Goal: Task Accomplishment & Management: Complete application form

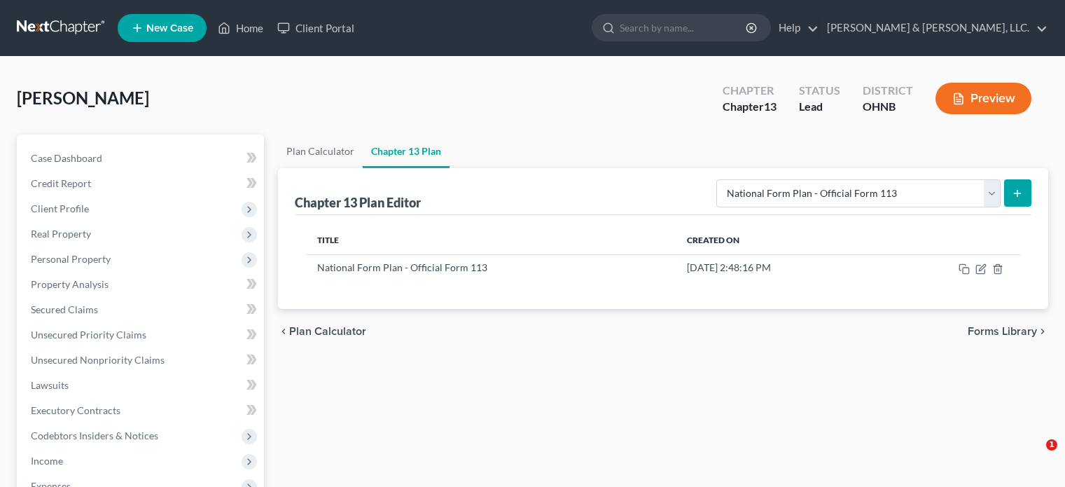
select select "0"
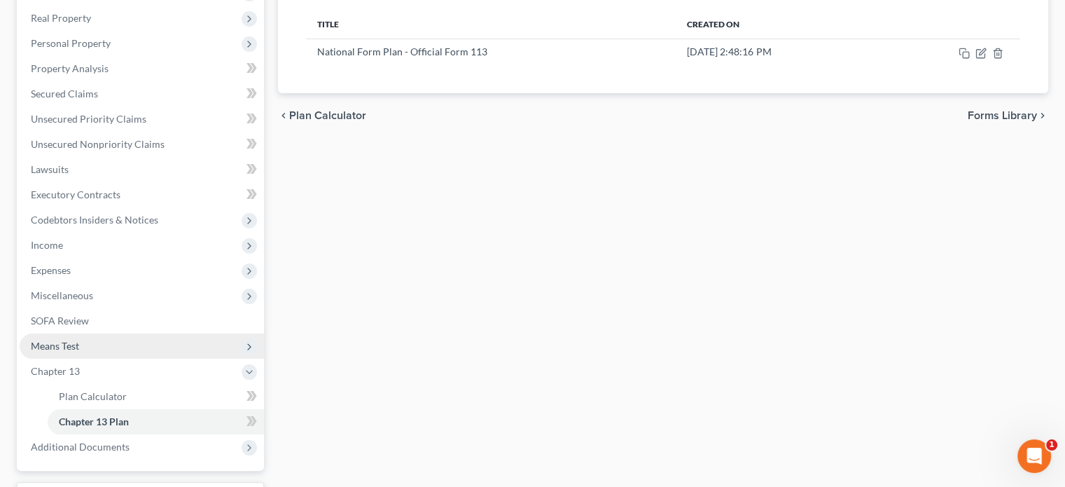
scroll to position [192, 0]
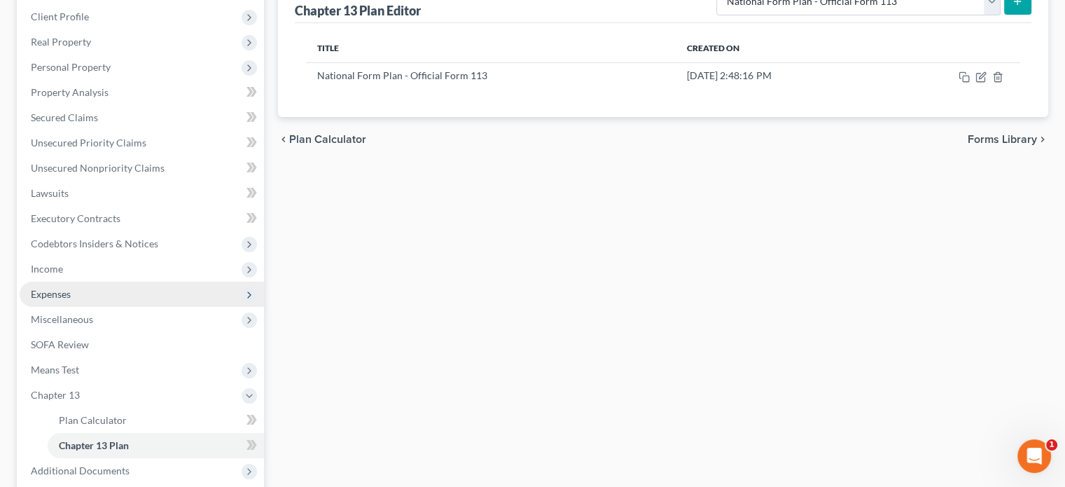
click at [57, 295] on span "Expenses" at bounding box center [51, 294] width 40 height 12
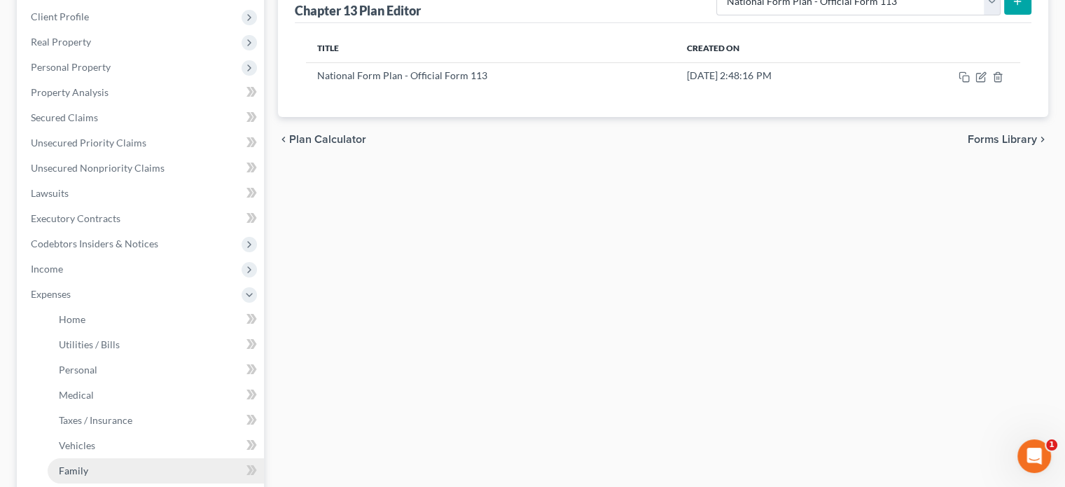
click at [86, 470] on span "Family" at bounding box center [73, 470] width 29 height 12
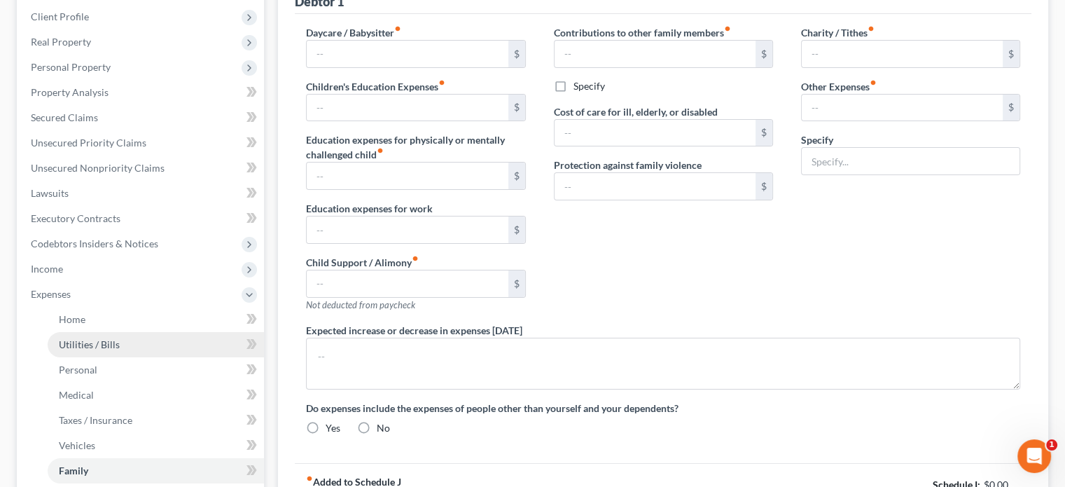
type input "0.00"
type input "858.00"
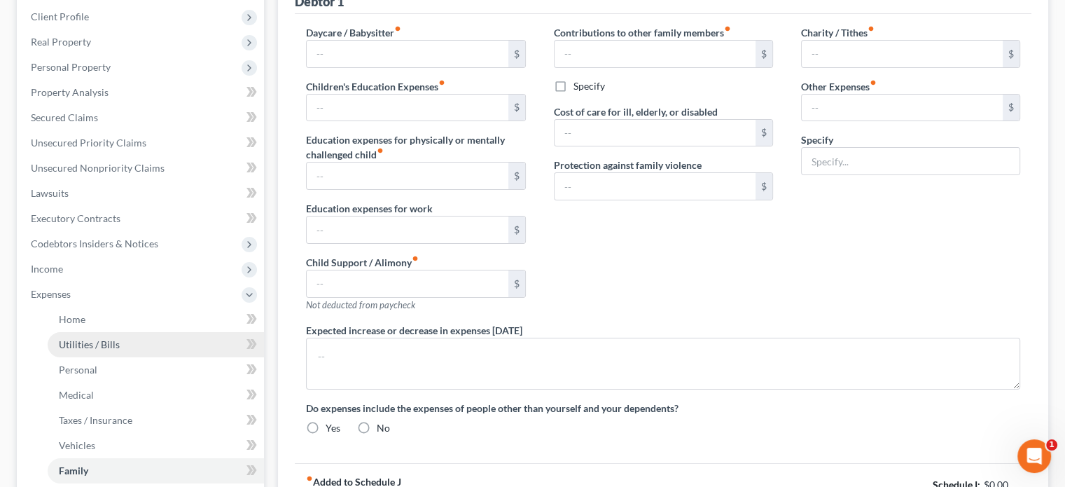
type input "0.00"
type input "200.00"
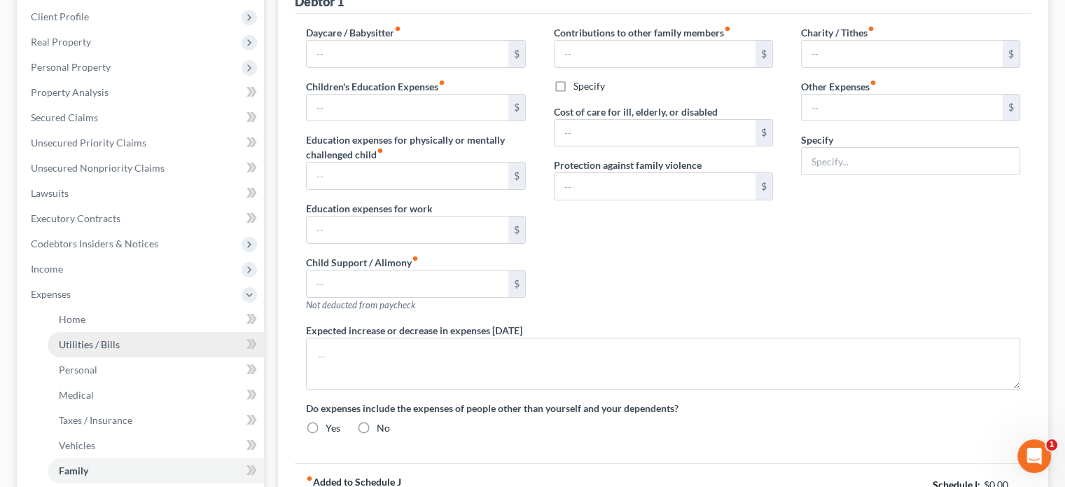
type input "Petcare"
radio input "true"
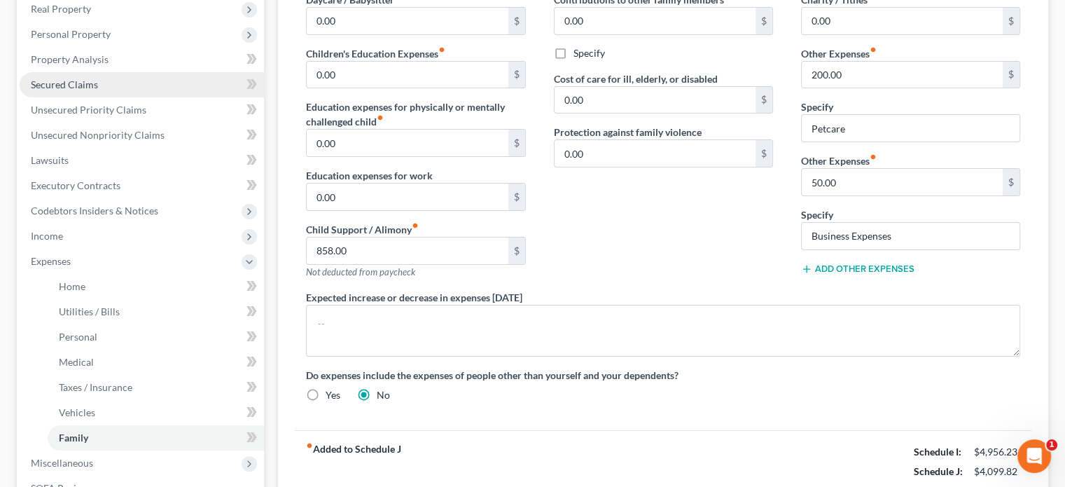
scroll to position [280, 0]
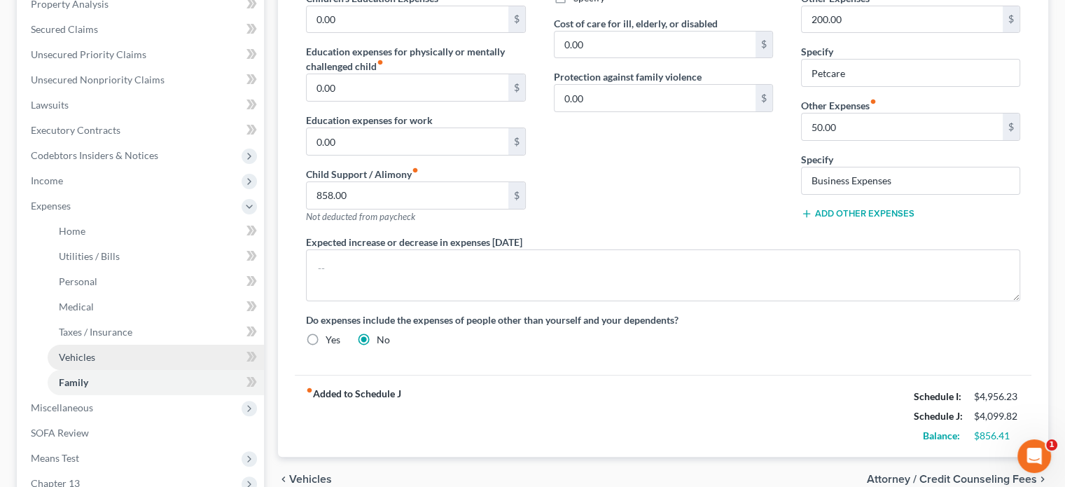
click at [76, 352] on span "Vehicles" at bounding box center [77, 357] width 36 height 12
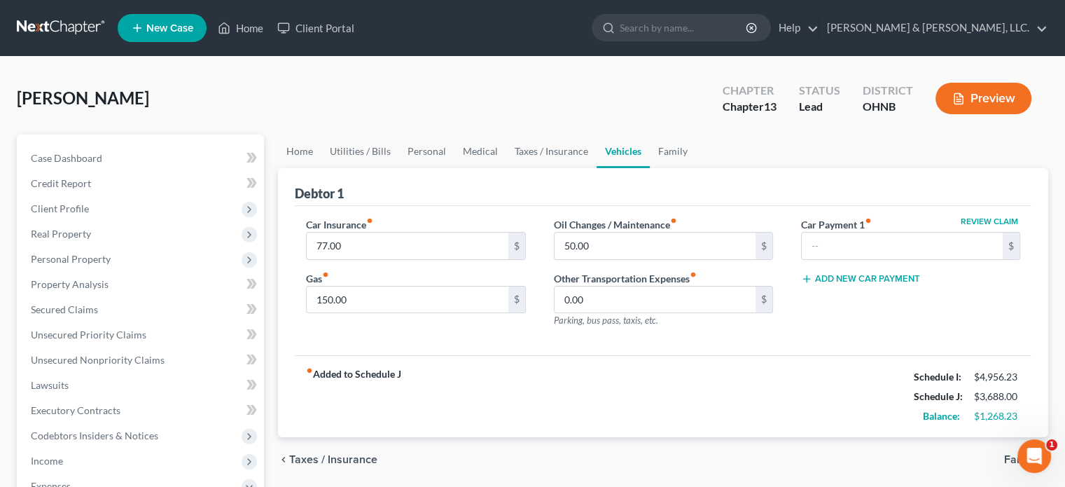
click at [679, 349] on div "Car Insurance fiber_manual_record 77.00 $ Gas fiber_manual_record 150.00 $ Oil …" at bounding box center [663, 281] width 737 height 150
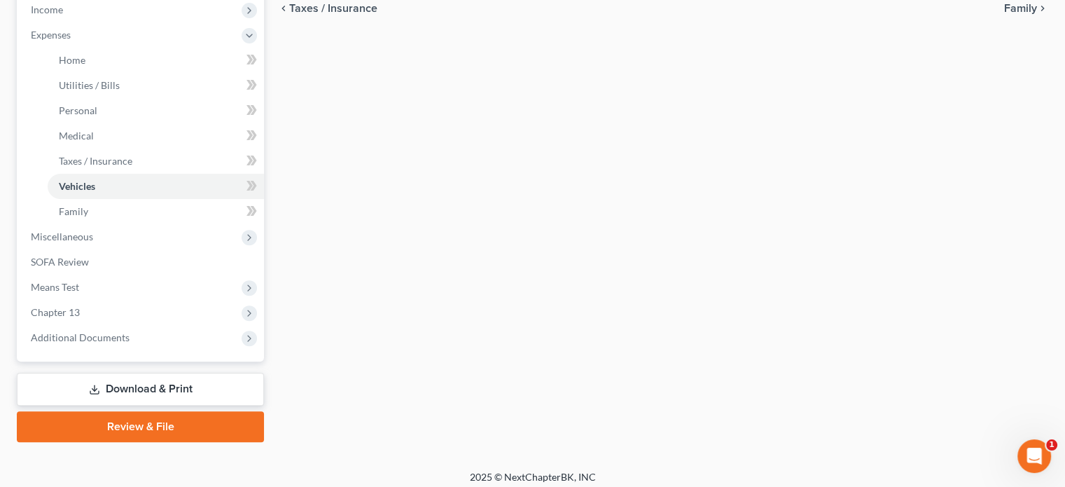
scroll to position [458, 0]
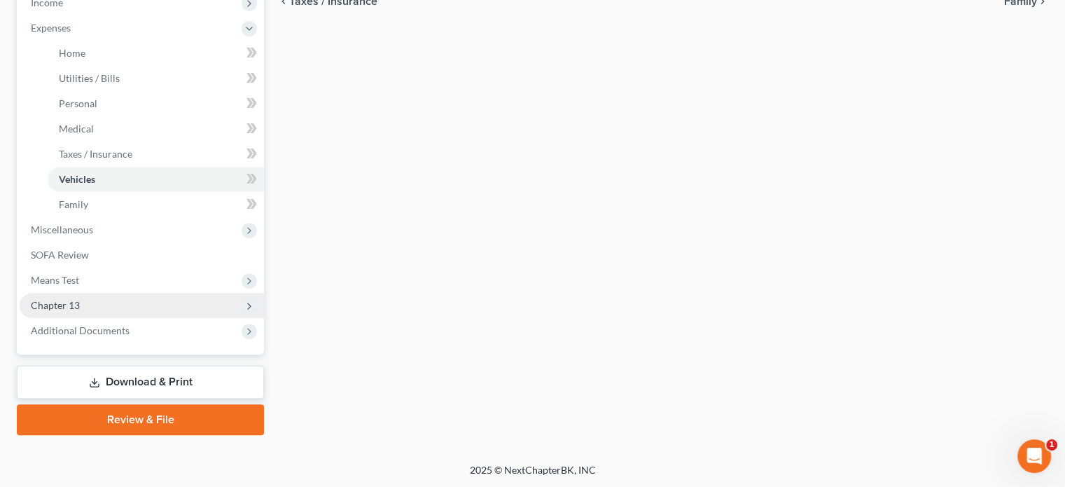
click at [76, 305] on span "Chapter 13" at bounding box center [55, 305] width 49 height 12
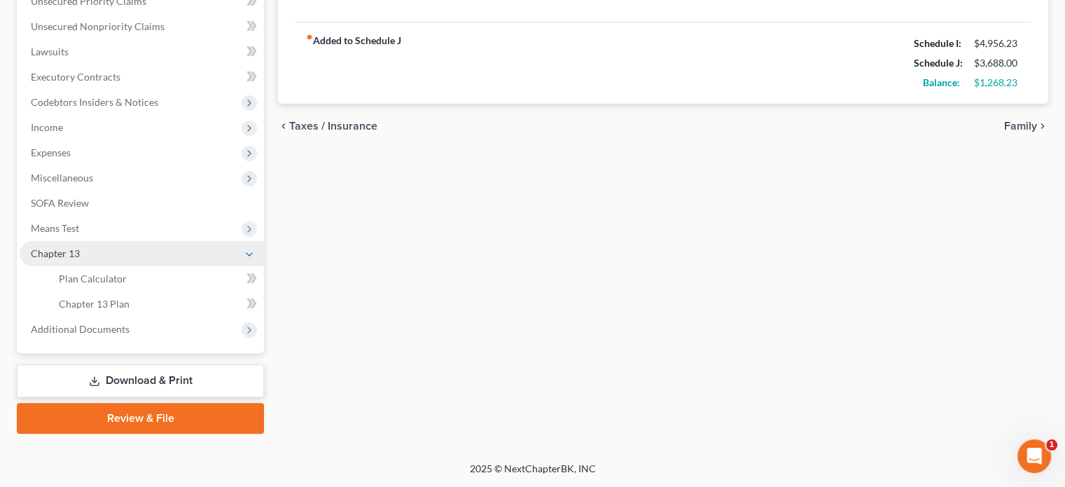
scroll to position [332, 0]
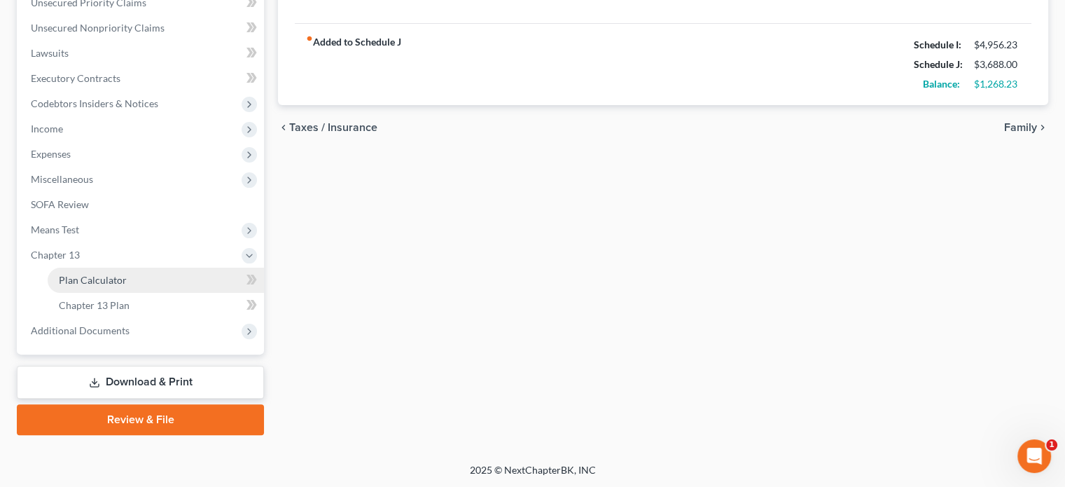
click at [95, 279] on span "Plan Calculator" at bounding box center [93, 280] width 68 height 12
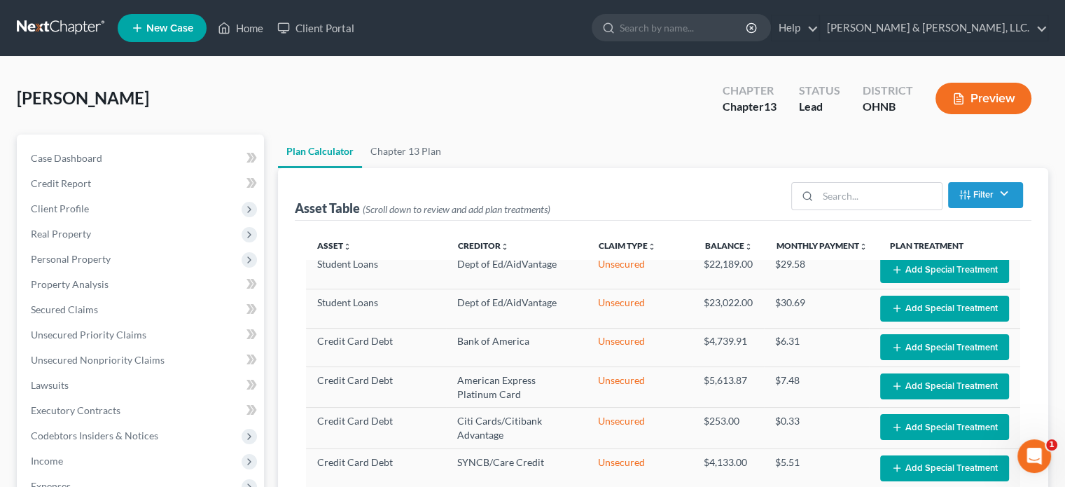
select select "59"
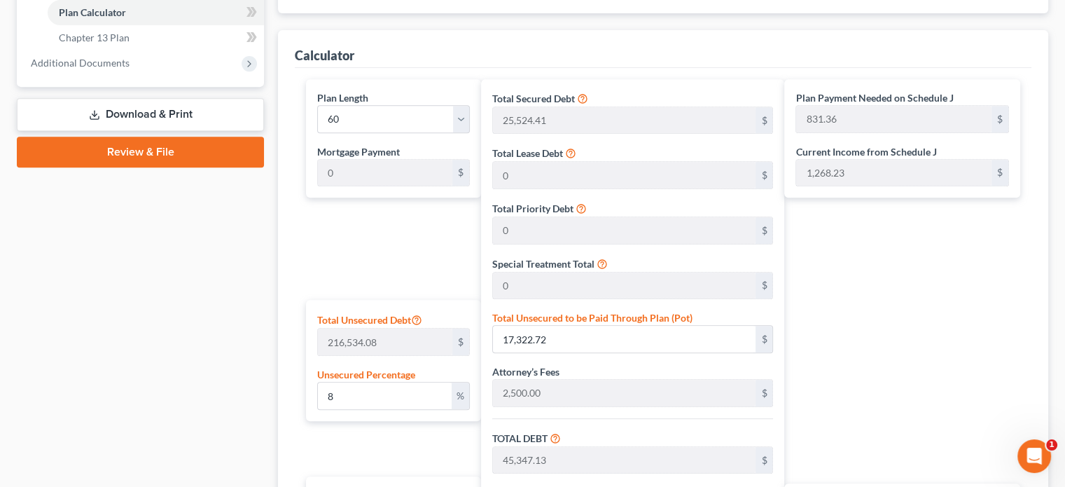
scroll to position [630, 0]
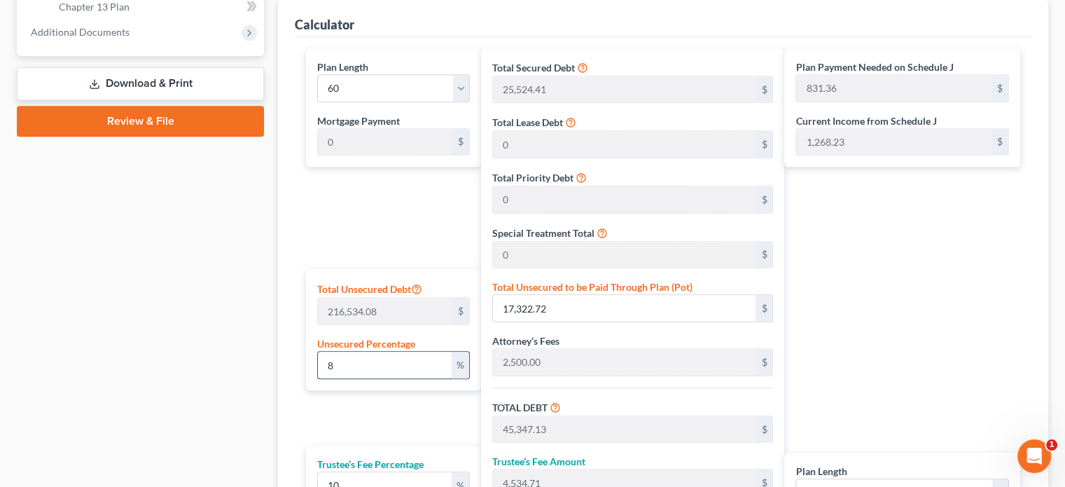
drag, startPoint x: 323, startPoint y: 361, endPoint x: 360, endPoint y: 366, distance: 37.5
click at [360, 366] on input "8" at bounding box center [385, 365] width 134 height 27
type input "1"
type input "2,165.34"
type input "30,189.75"
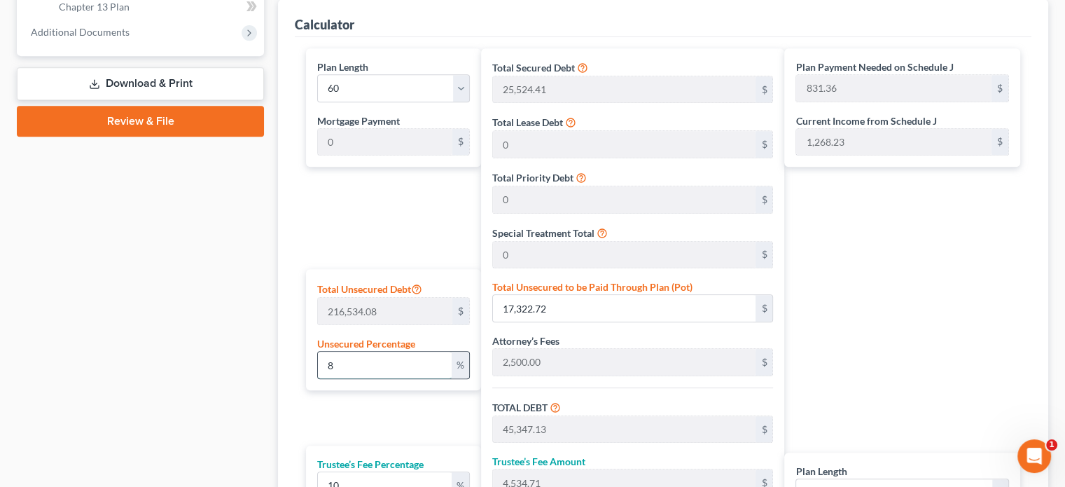
type input "3,018.97"
type input "33,208.72"
type input "553.47"
type input "15"
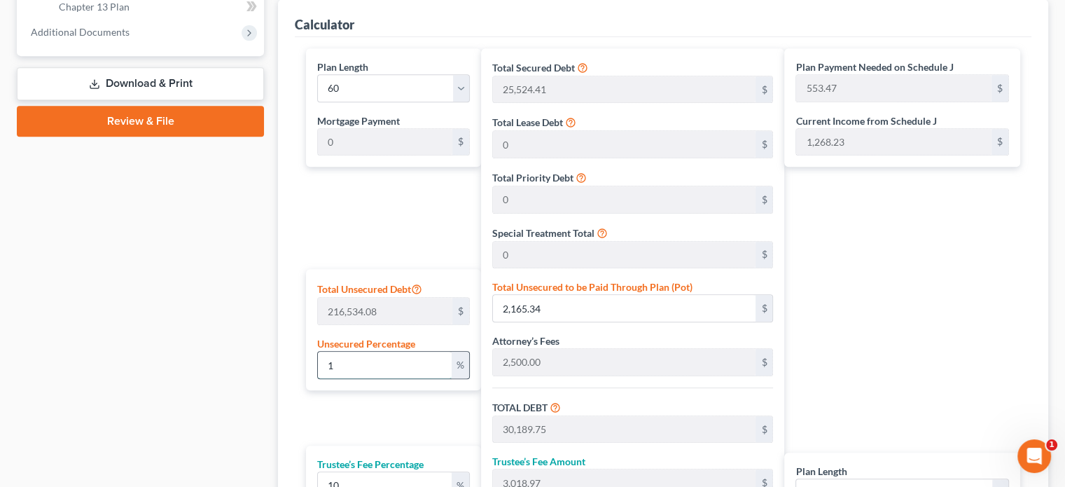
type input "32,480.11"
type input "60,504.52"
type input "6,050.45"
type input "66,554.97"
type input "1,109.24"
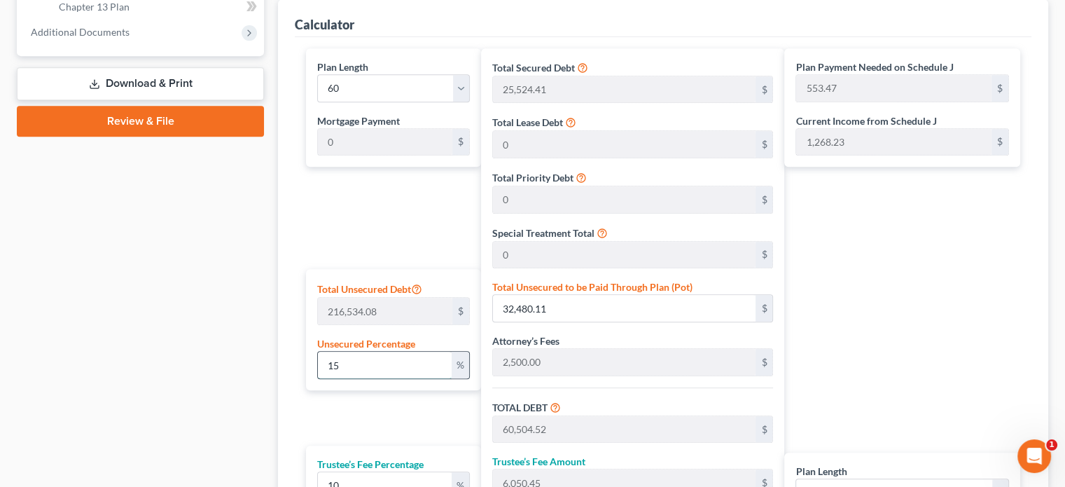
type input "1,109.24"
type input "1"
type input "2,165.34"
type input "30,189.75"
type input "3,018.97"
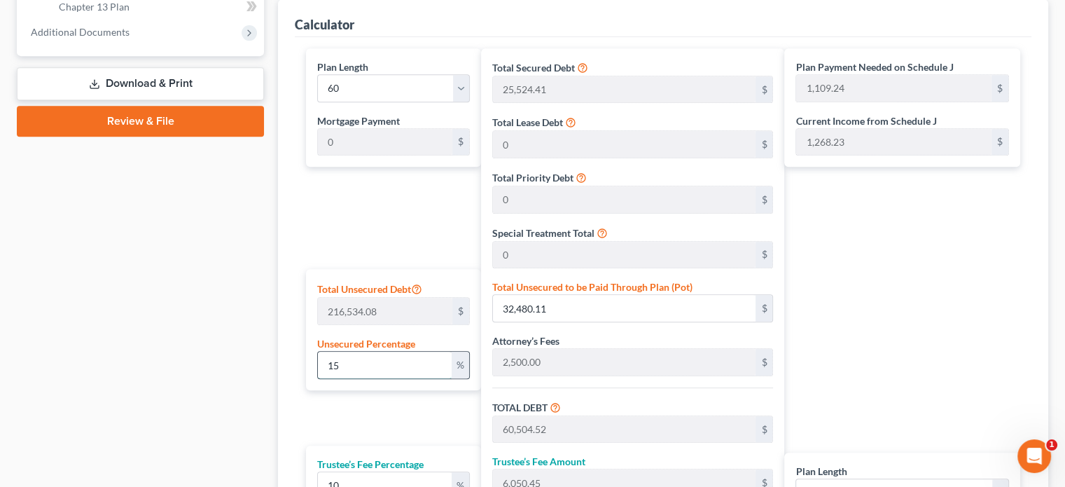
type input "33,208.72"
type input "553.47"
type input "16"
type input "34,645.45"
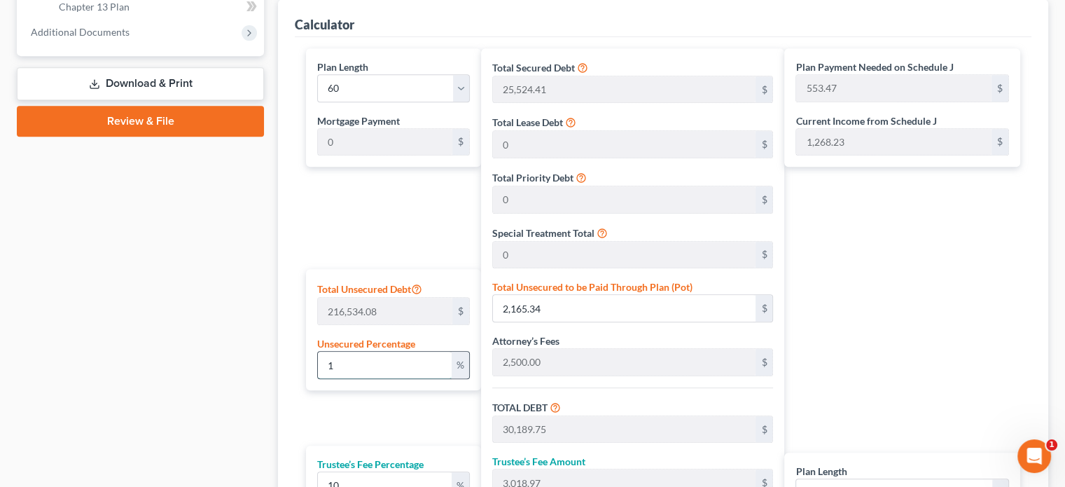
type input "62,669.86"
type input "6,266.98"
type input "68,936.84"
type input "1,148.94"
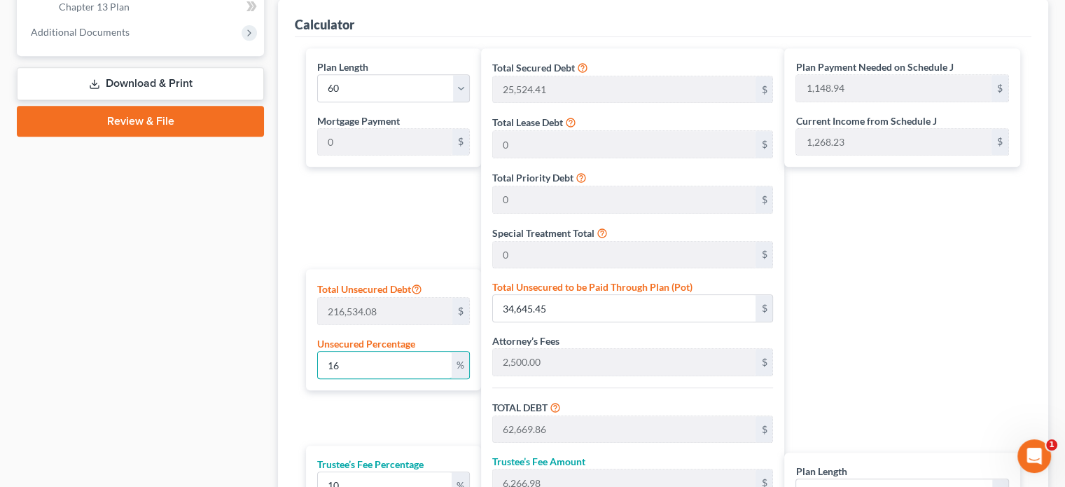
type input "167"
type input "361,611.91"
type input "389,636.32"
type input "38,963.63"
type input "428,599.95"
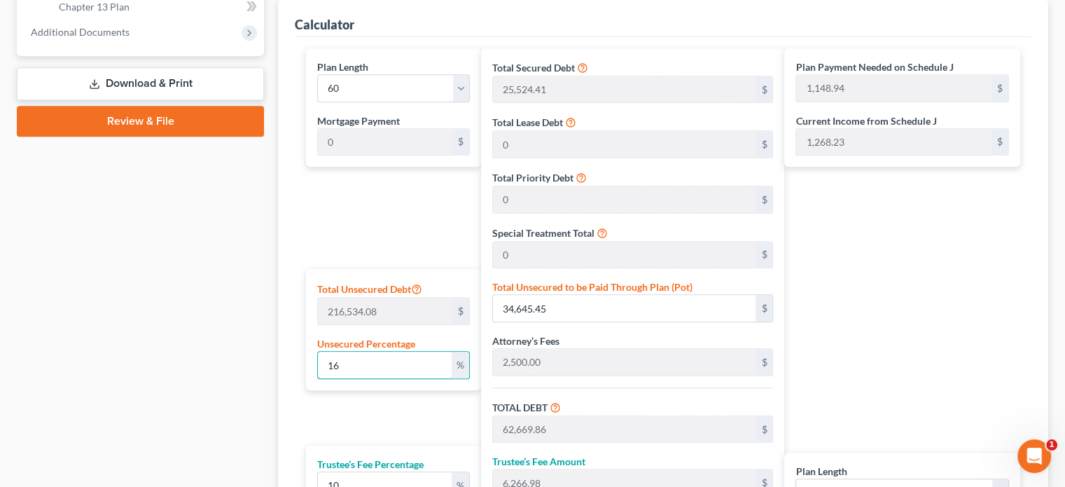
type input "7,143.33"
type input "16"
type input "34,645.45"
type input "62,669.86"
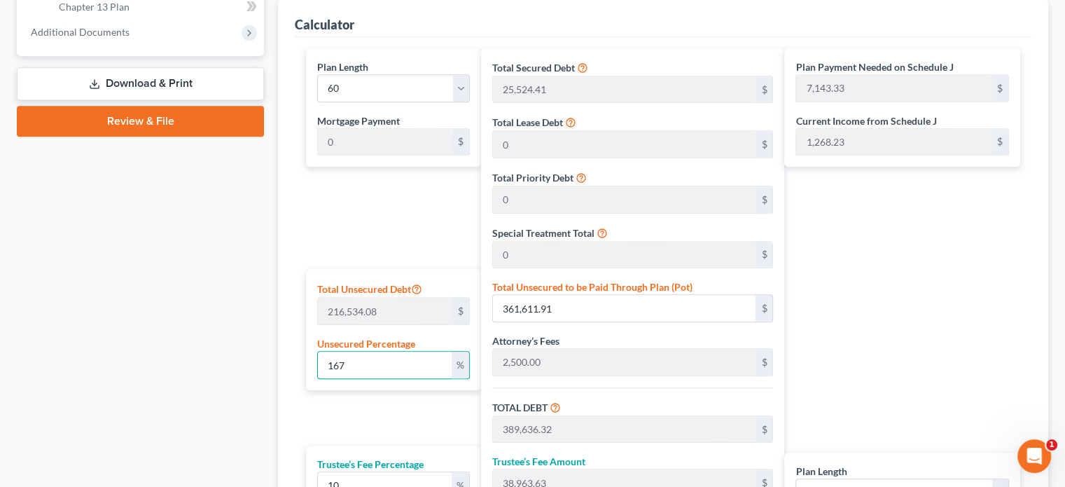
type input "6,266.98"
type input "68,936.84"
type input "1,148.94"
type input "1"
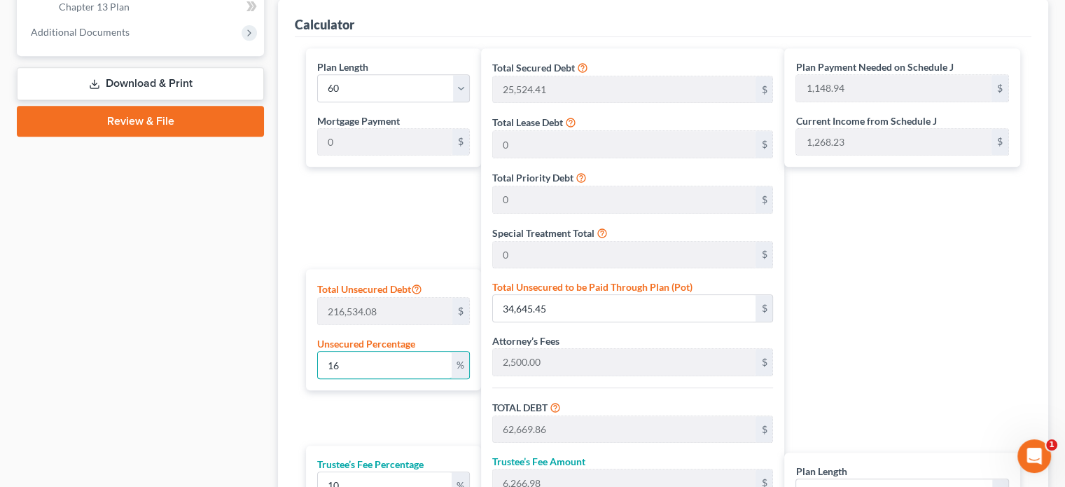
type input "2,165.34"
type input "30,189.75"
type input "3,018.97"
type input "33,208.72"
type input "553.47"
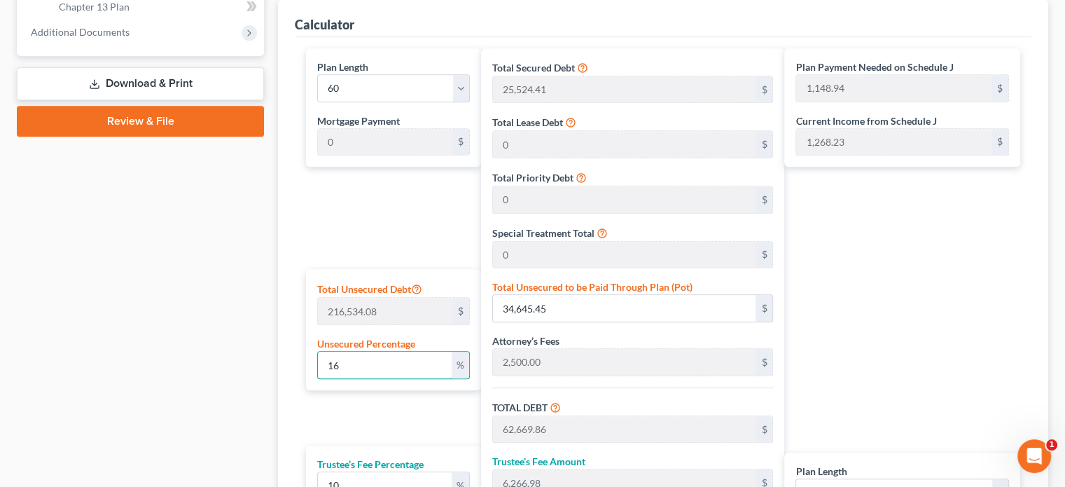
type input "553.47"
type input "17"
type input "36,810.79"
type input "64,835.20"
type input "6,483.52"
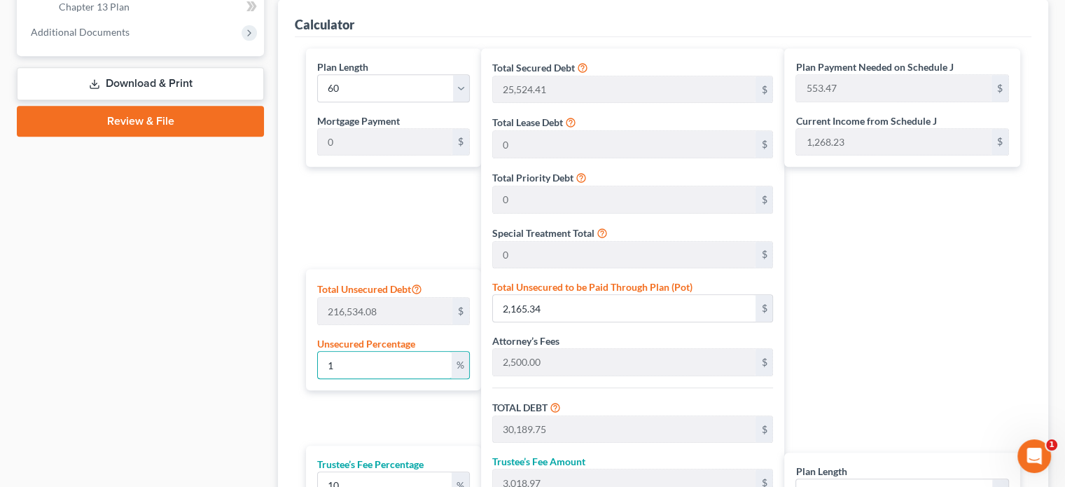
type input "71,318.72"
type input "1,188.64"
type input "1"
type input "2,165.34"
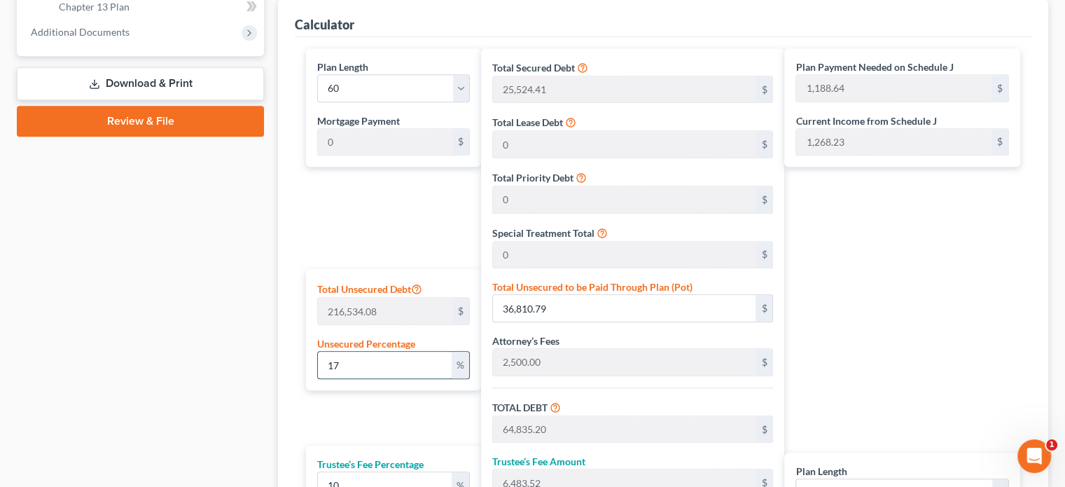
type input "30,189.75"
type input "3,018.97"
type input "33,208.72"
type input "553.47"
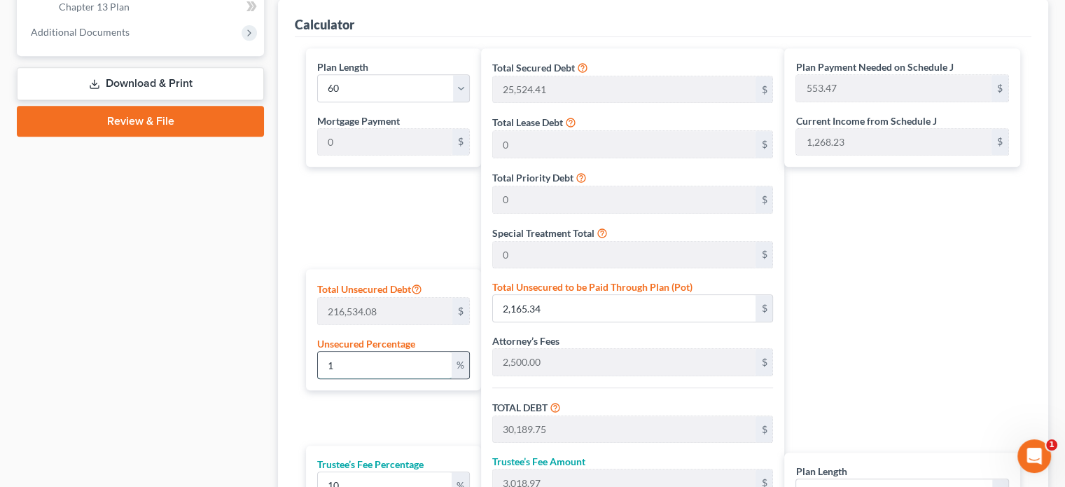
type input "18"
type input "38,976.13"
type input "67,000.54"
type input "6,700.05"
type input "73,700.59"
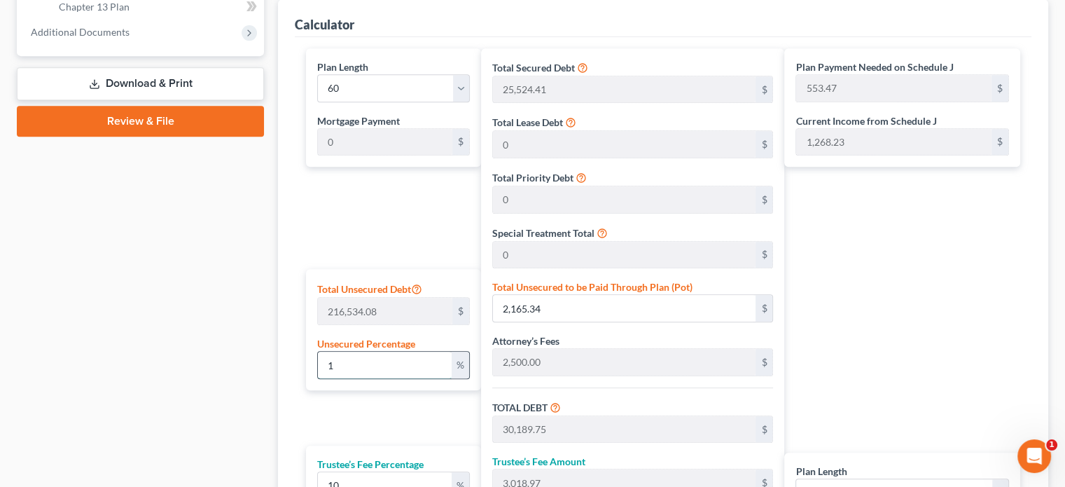
type input "1,228.34"
type input "1"
type input "2,165.34"
type input "30,189.75"
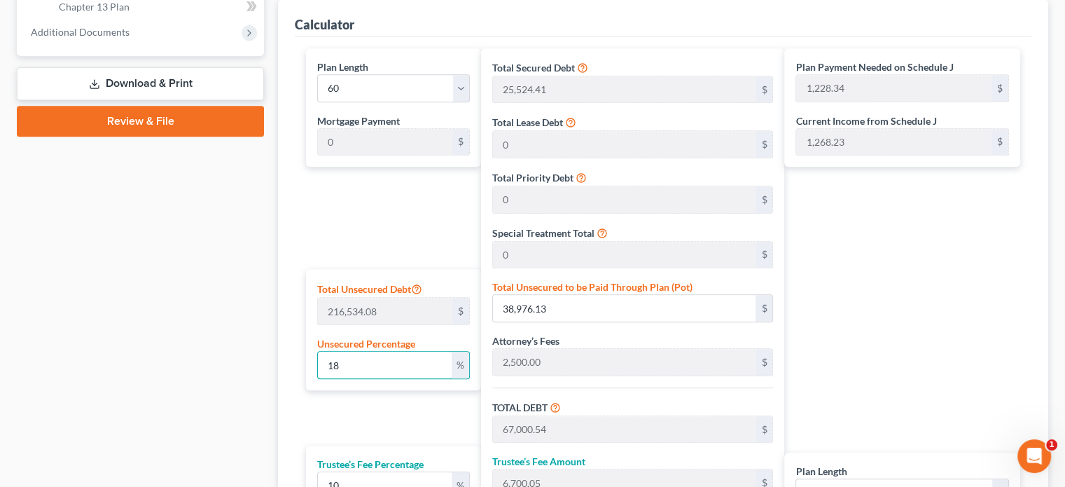
type input "3,018.97"
type input "33,208.72"
type input "553.47"
type input "19"
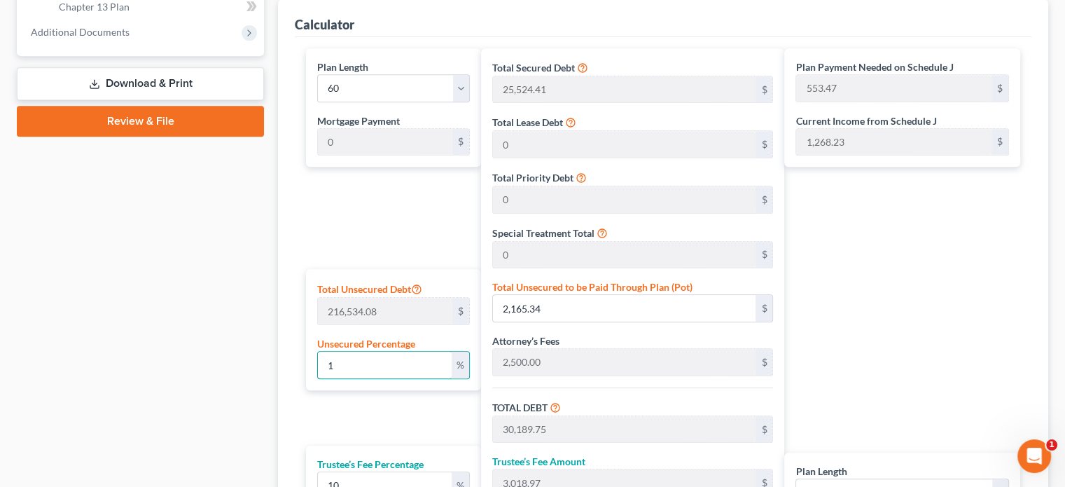
type input "41,141.47"
type input "69,165.88"
type input "6,916.58"
type input "76,082.47"
type input "1,268.04"
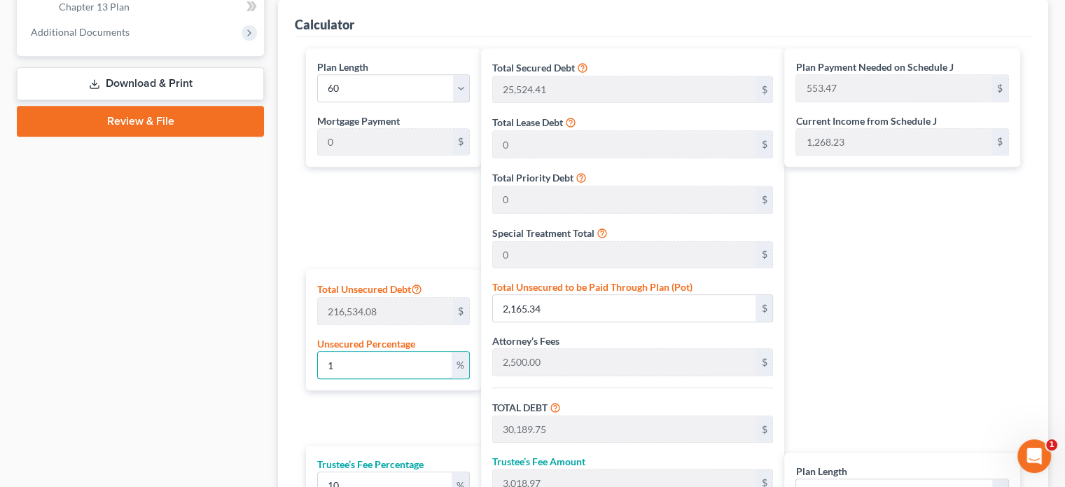
type input "1,268.04"
type input "19"
click at [912, 296] on div "Plan Payment Needed on Schedule J 1,268.04 $ Current Income from Schedule J 1,2…" at bounding box center [905, 332] width 243 height 569
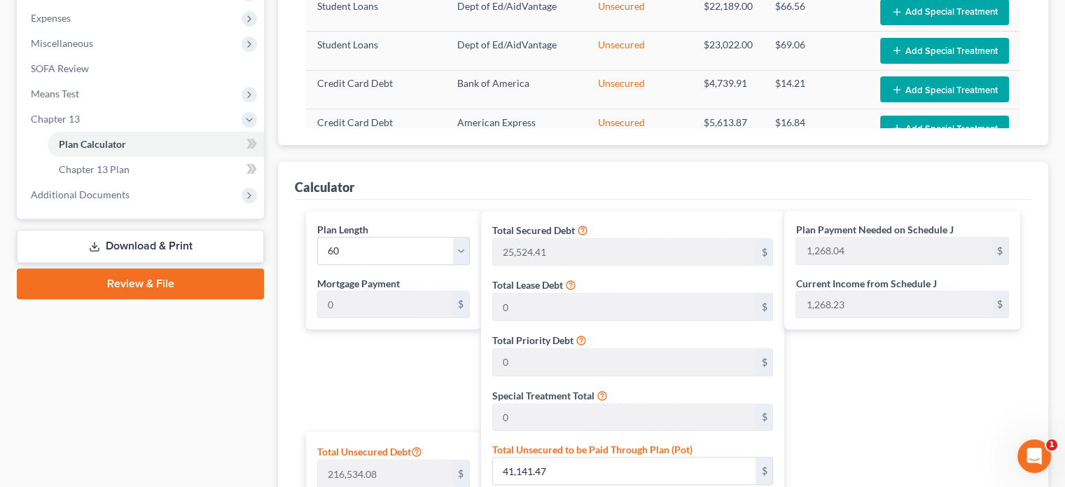
scroll to position [384, 0]
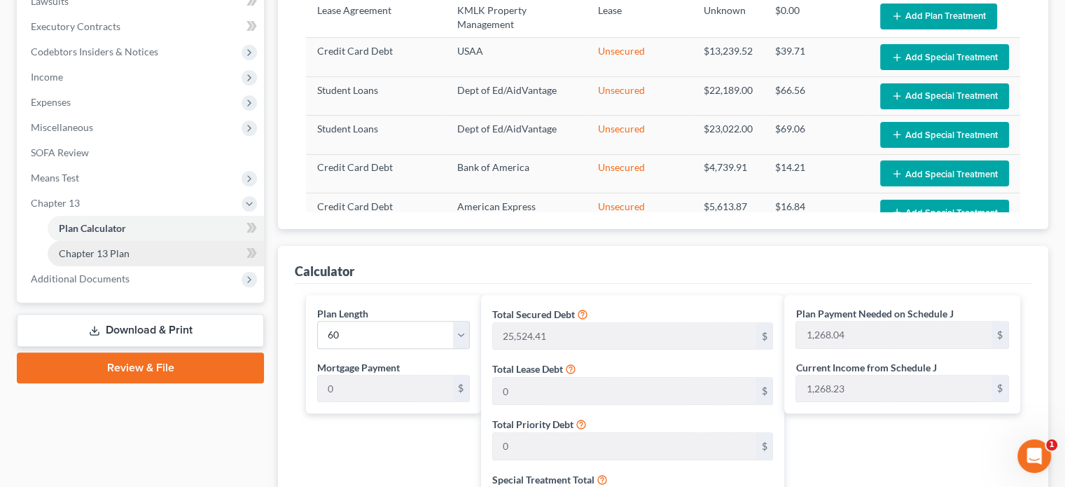
click at [115, 256] on span "Chapter 13 Plan" at bounding box center [94, 253] width 71 height 12
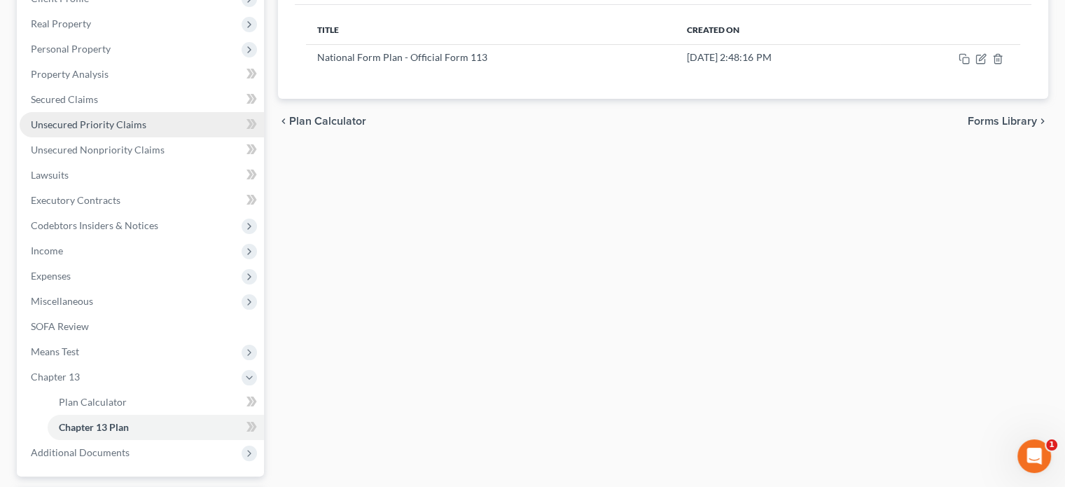
scroll to position [280, 0]
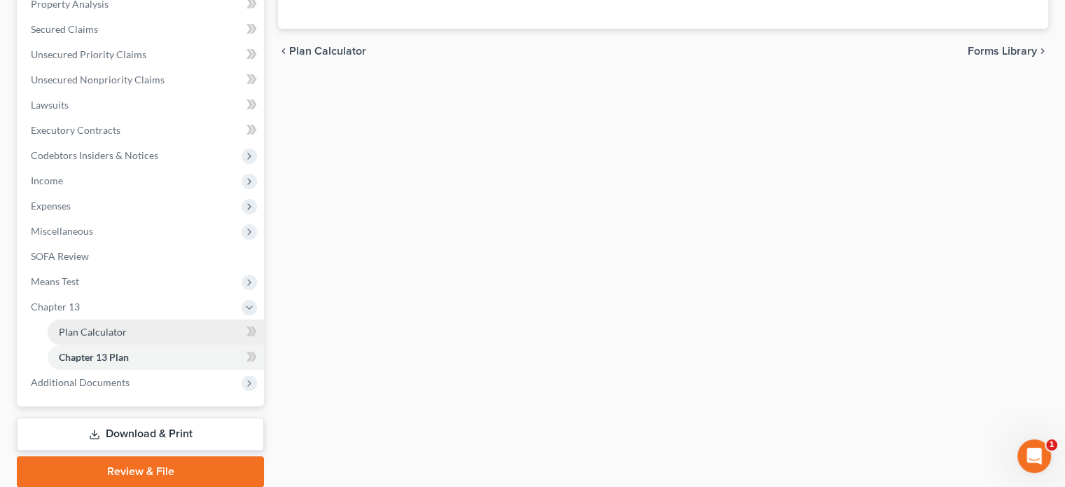
click at [101, 331] on span "Plan Calculator" at bounding box center [93, 332] width 68 height 12
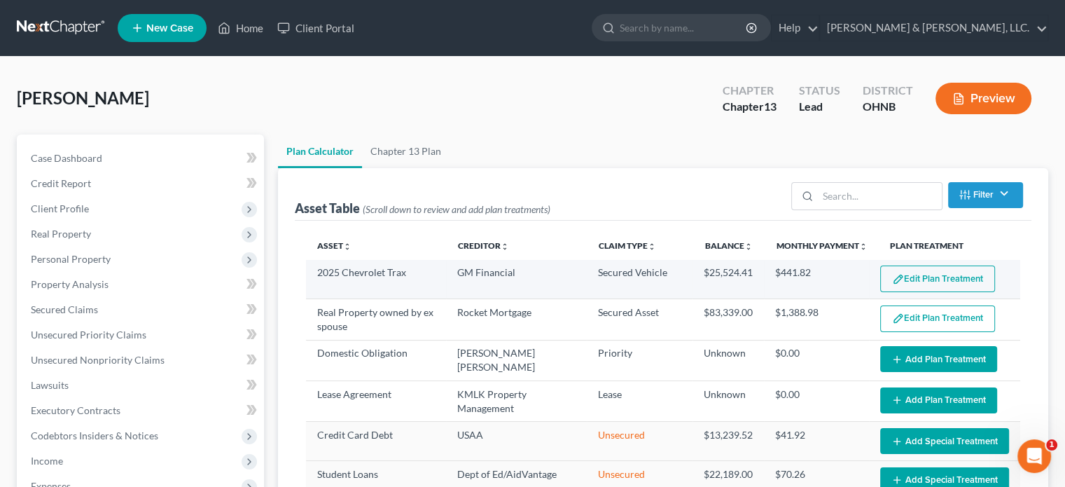
select select "59"
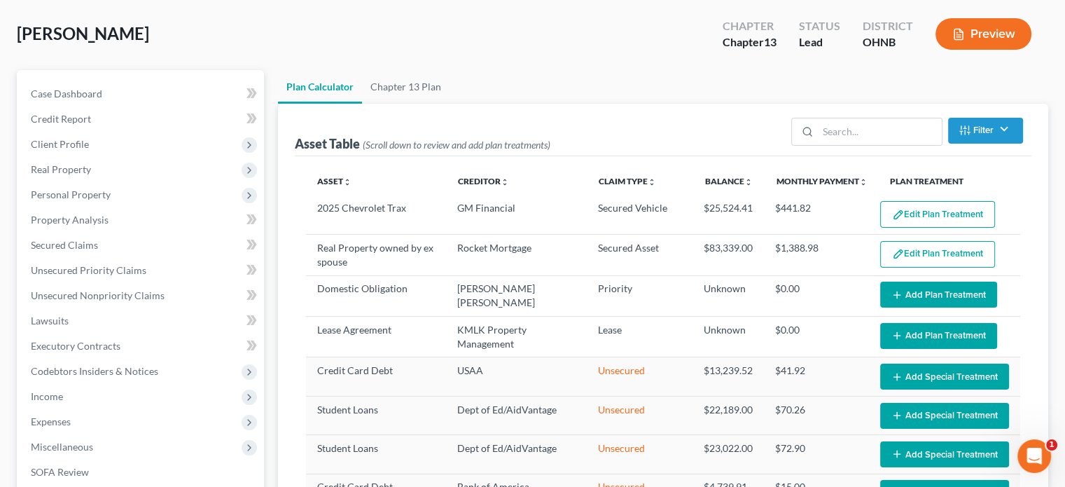
scroll to position [210, 0]
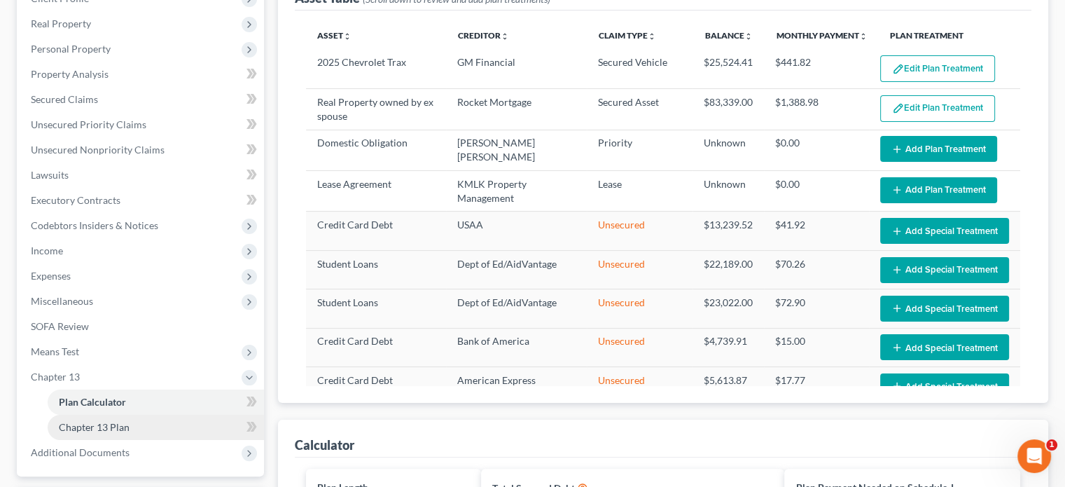
click at [111, 431] on span "Chapter 13 Plan" at bounding box center [94, 427] width 71 height 12
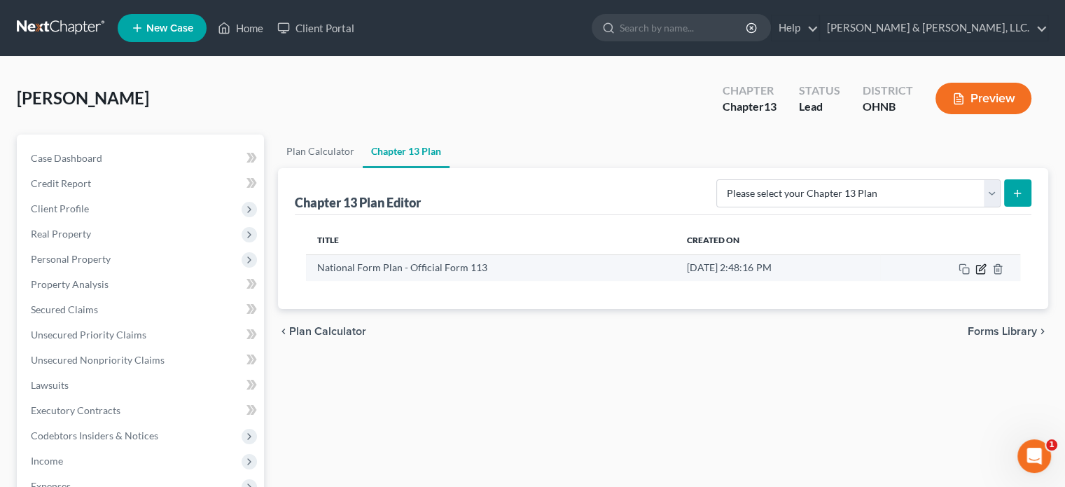
click at [981, 265] on icon "button" at bounding box center [982, 267] width 6 height 6
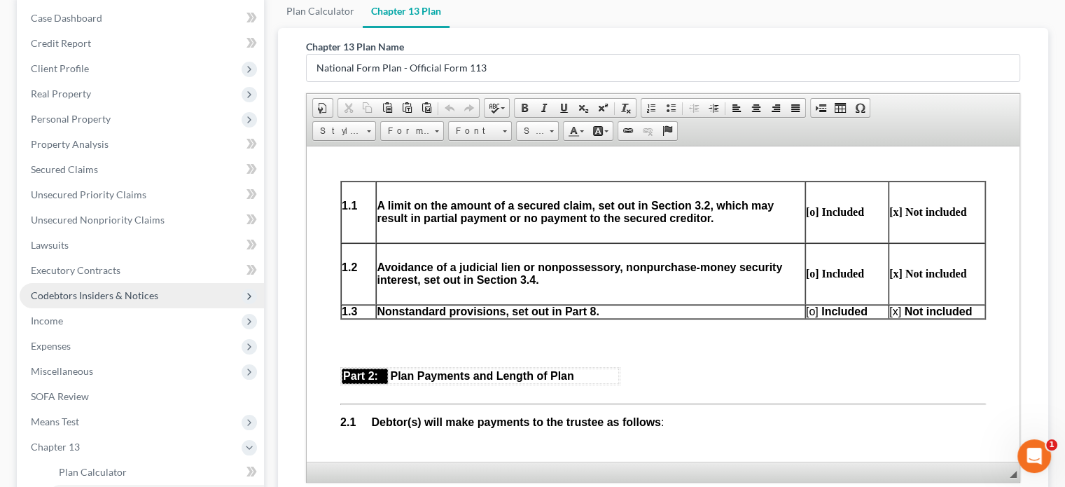
scroll to position [210, 0]
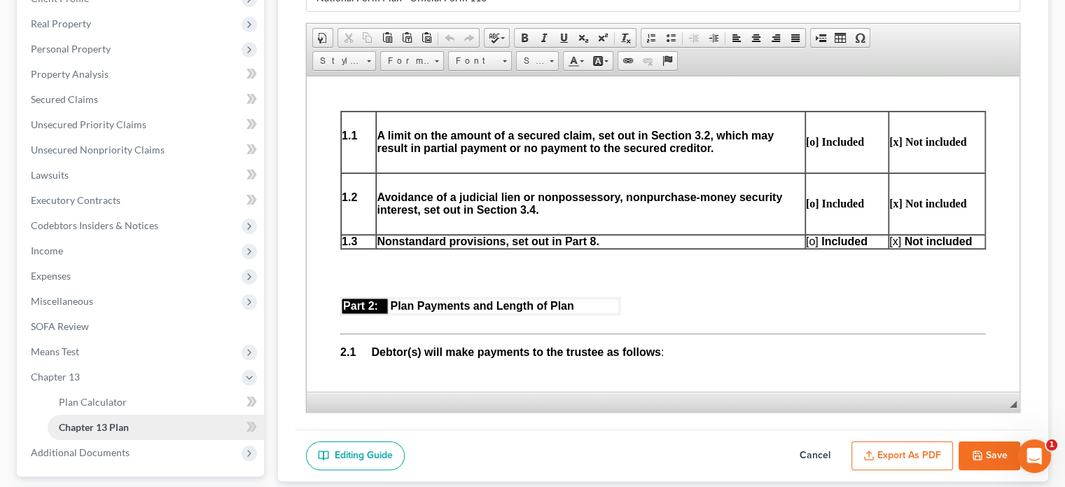
click at [109, 426] on span "Chapter 13 Plan" at bounding box center [94, 427] width 70 height 12
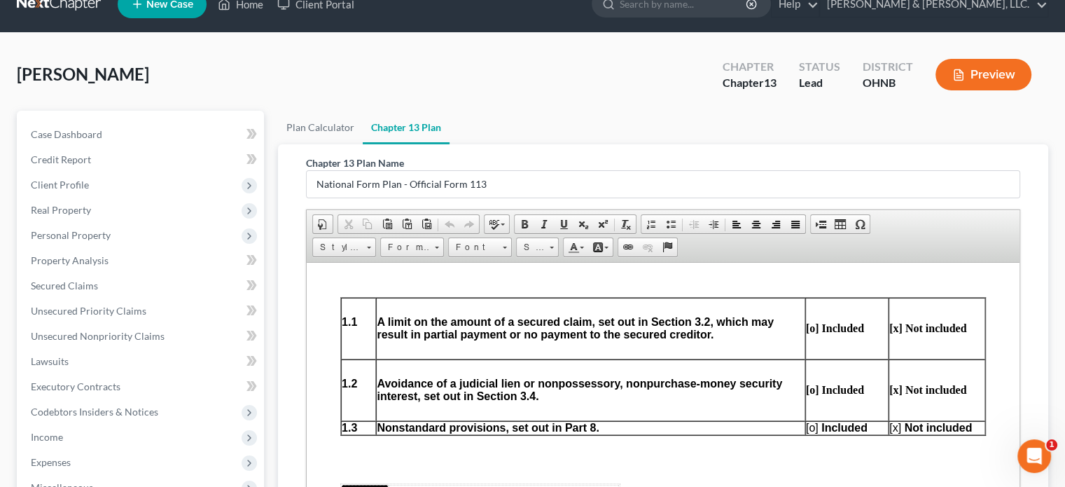
scroll to position [0, 0]
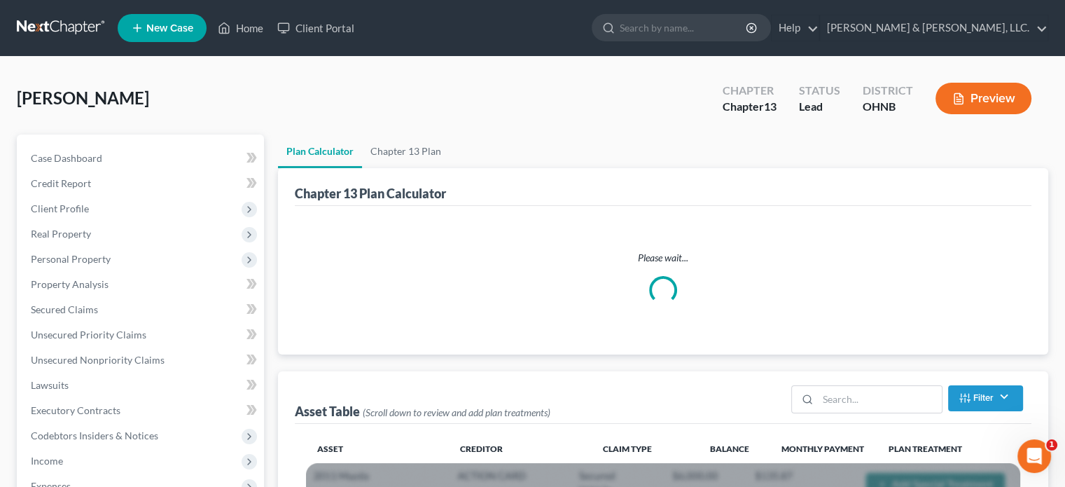
scroll to position [210, 0]
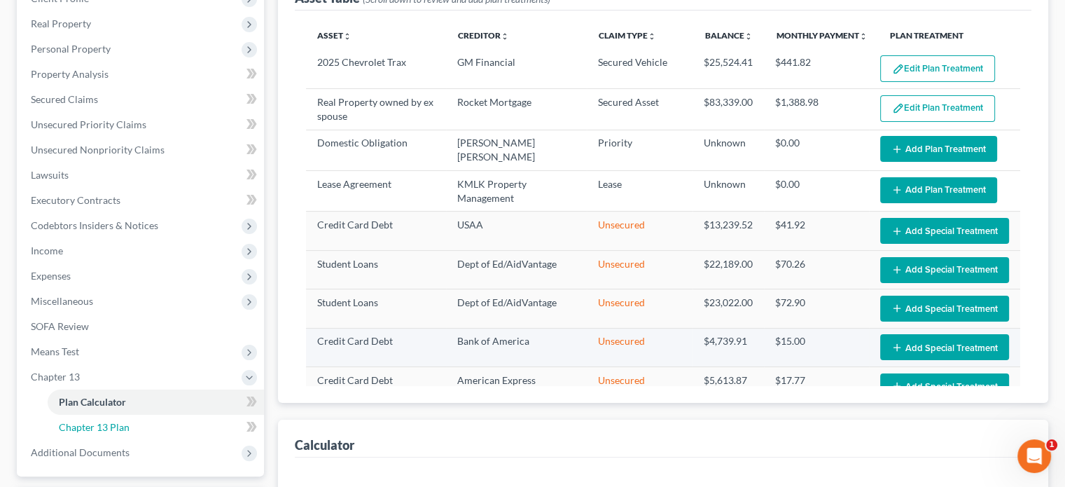
select select "59"
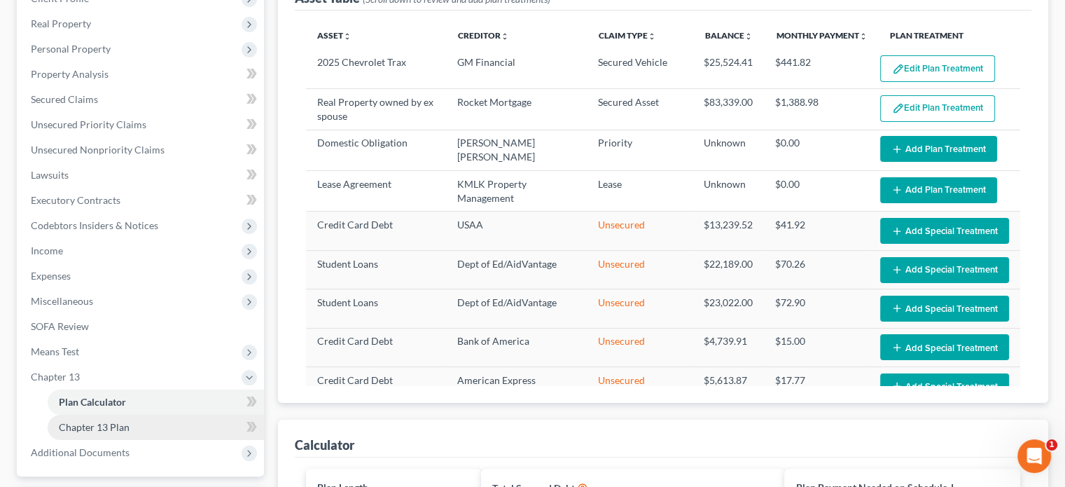
click at [108, 422] on span "Chapter 13 Plan" at bounding box center [94, 427] width 71 height 12
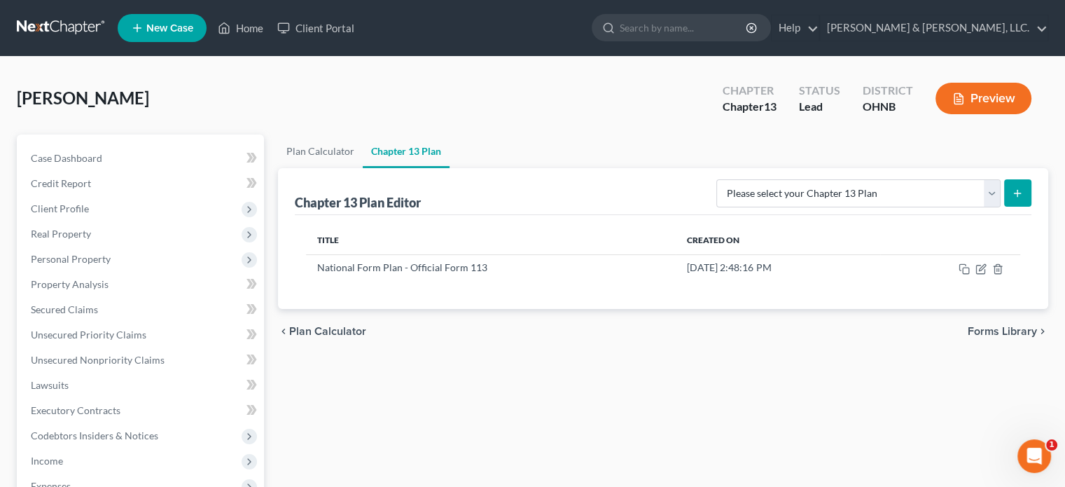
click at [1014, 197] on icon "submit" at bounding box center [1017, 193] width 11 height 11
click at [991, 195] on select "Please select your Chapter 13 Plan National Form Plan - Official Form 113 North…" at bounding box center [858, 193] width 284 height 28
select select "0"
click at [798, 179] on select "Please select your Chapter 13 Plan National Form Plan - Official Form 113 North…" at bounding box center [858, 193] width 284 height 28
click at [1018, 193] on line "submit" at bounding box center [1018, 193] width 6 height 0
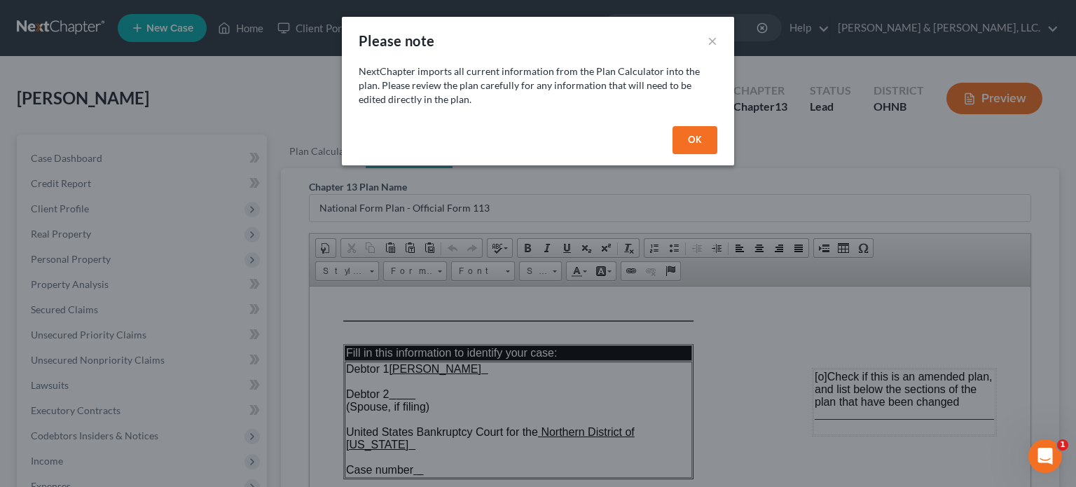
click at [692, 137] on button "OK" at bounding box center [694, 140] width 45 height 28
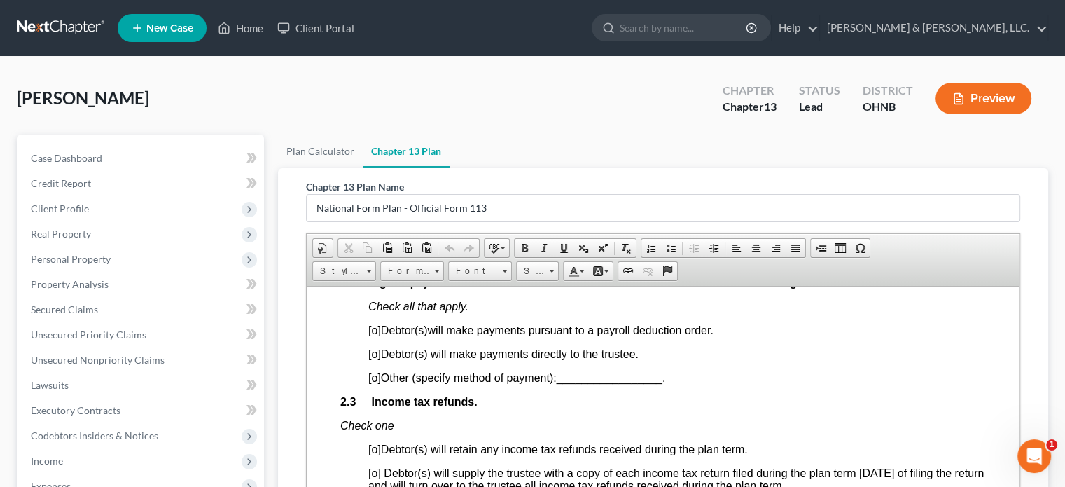
scroll to position [980, 0]
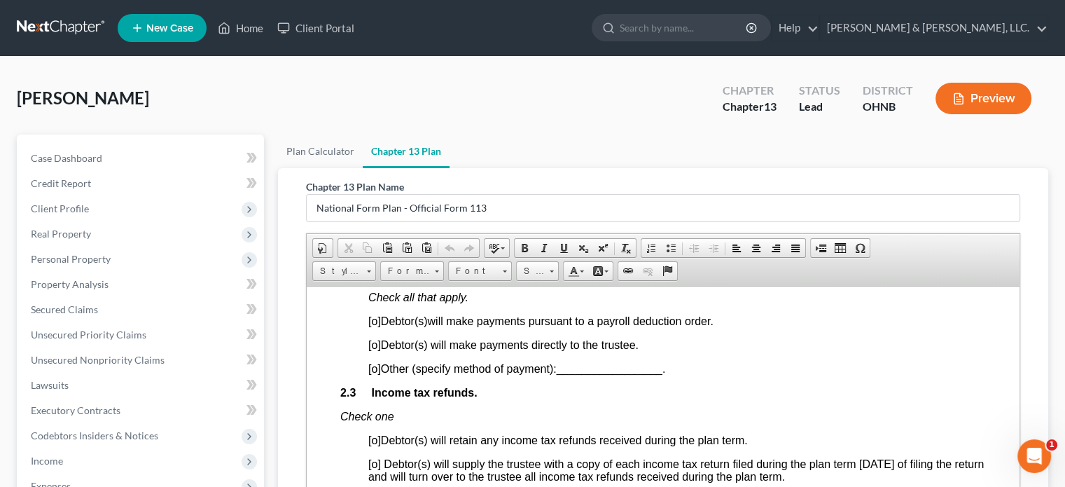
click at [373, 374] on span "[o]" at bounding box center [374, 368] width 13 height 12
click at [376, 350] on span "[o]" at bounding box center [374, 344] width 13 height 12
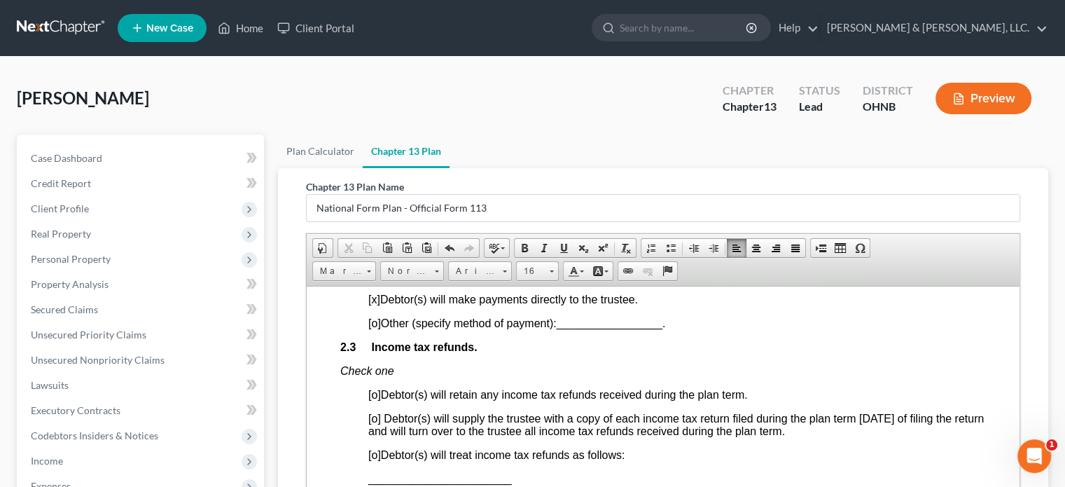
scroll to position [1050, 0]
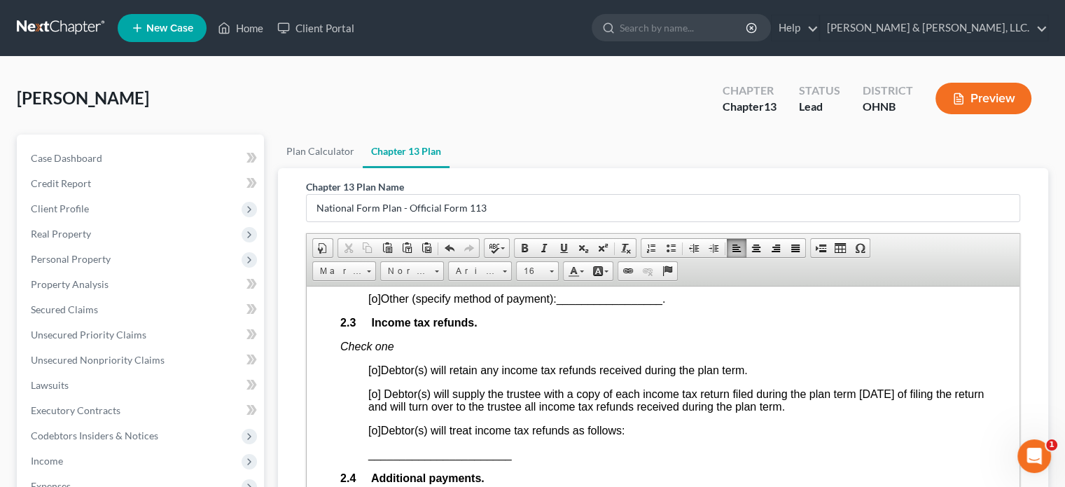
click at [373, 436] on span "[o]" at bounding box center [374, 430] width 13 height 12
click at [368, 459] on span "_______________________" at bounding box center [440, 453] width 144 height 12
click at [389, 470] on span "Paste" at bounding box center [426, 470] width 74 height 18
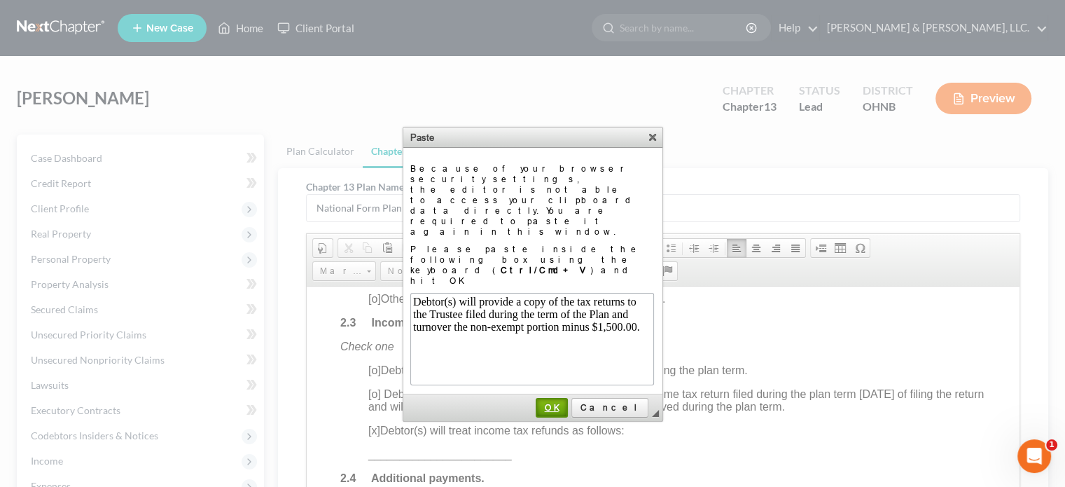
click at [567, 402] on span "OK" at bounding box center [551, 407] width 29 height 11
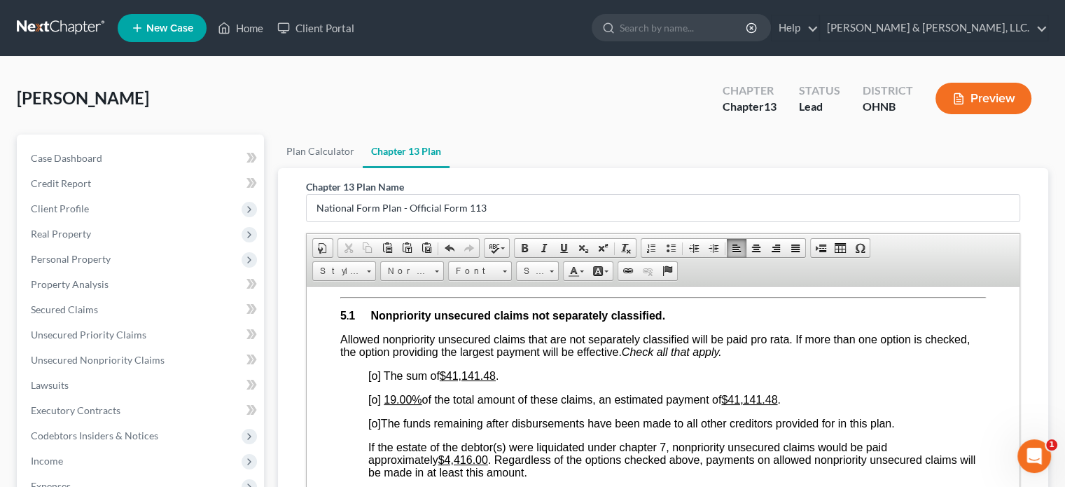
scroll to position [2731, 0]
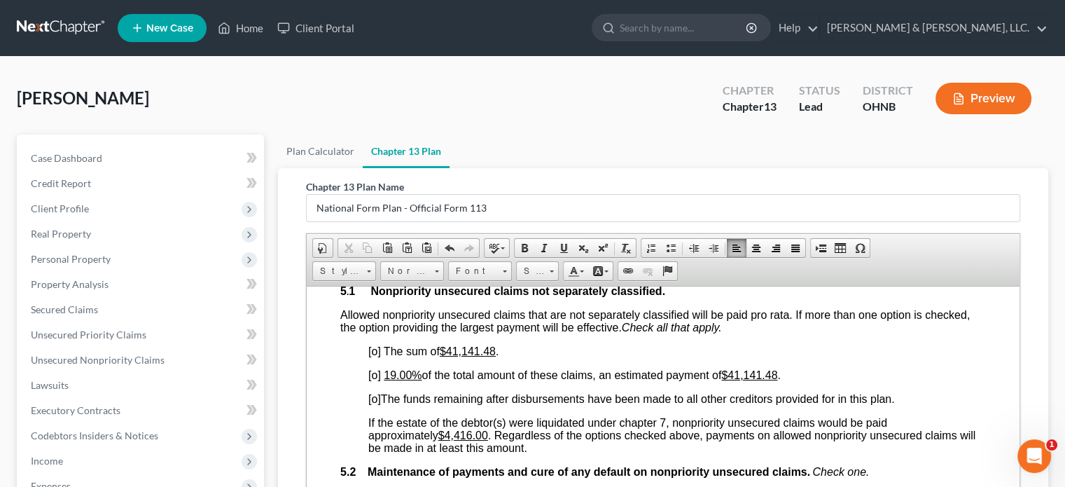
click at [373, 380] on span "[o]" at bounding box center [374, 374] width 13 height 12
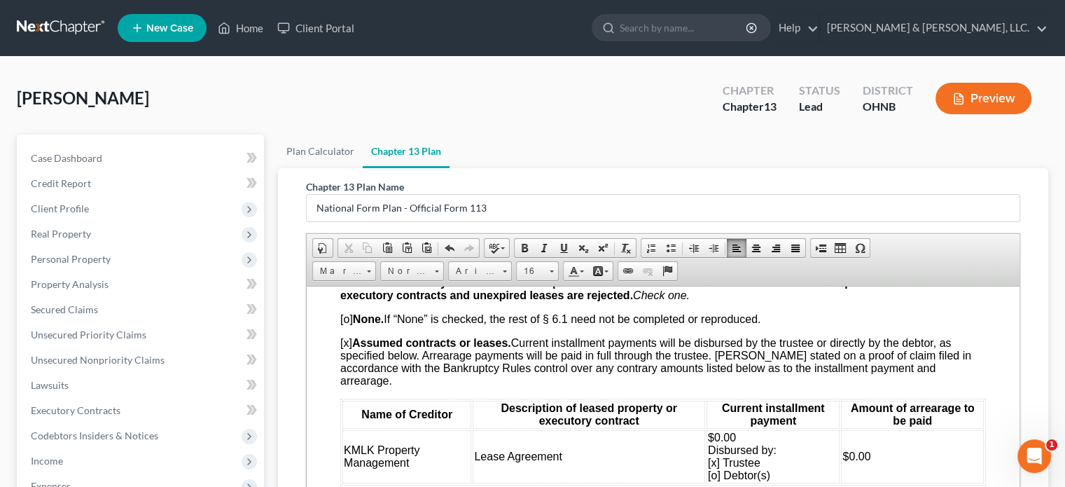
scroll to position [3221, 0]
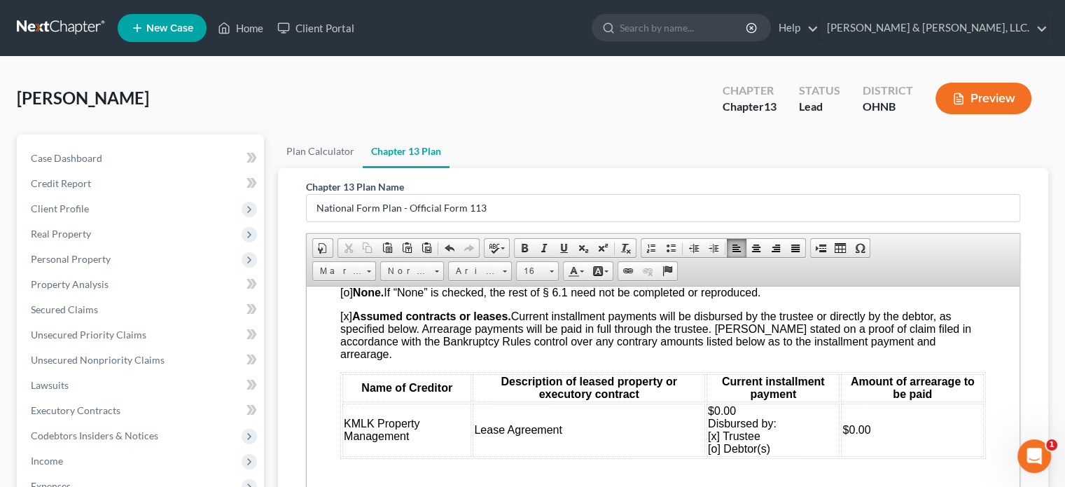
click at [709, 440] on span "$0.00 Disbursed by: [x] Trustee [o] Debtor(s)" at bounding box center [742, 429] width 69 height 50
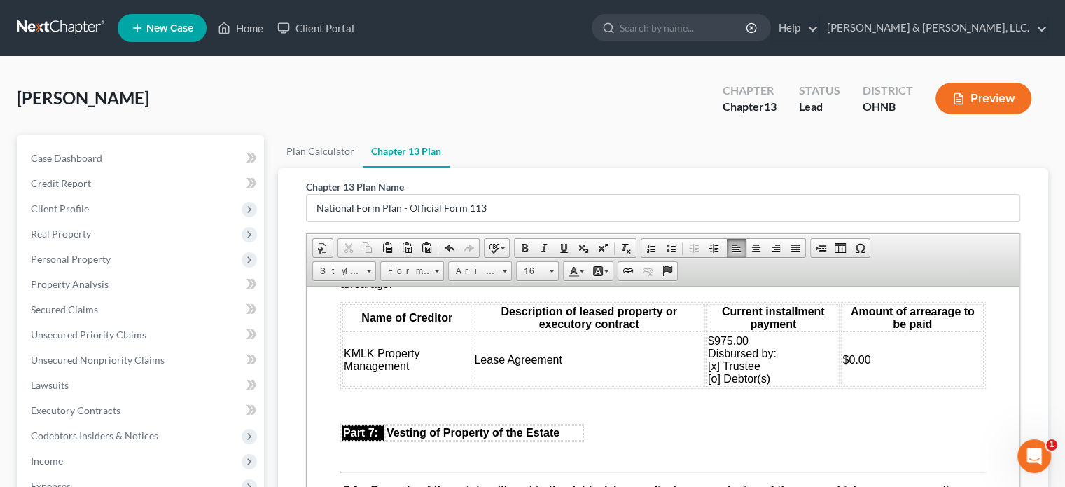
click at [708, 384] on span "$975.00 Disbursed by: [x] Trustee [o] Debtor(s)" at bounding box center [742, 359] width 69 height 50
click at [709, 384] on span "$975.00 Disbursed by: [x] Trustee [x] Debtor(s)" at bounding box center [742, 359] width 69 height 50
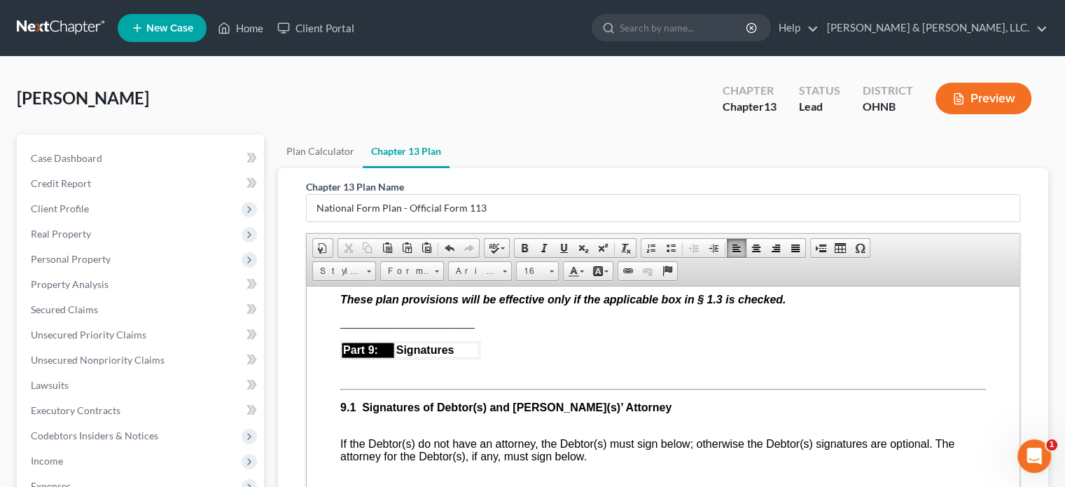
scroll to position [3711, 0]
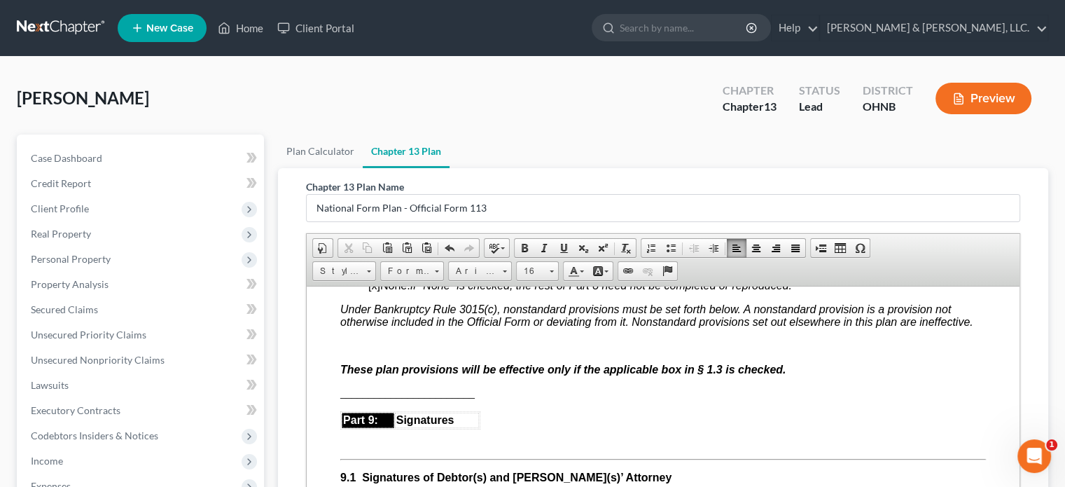
click at [372, 291] on span "[x]" at bounding box center [374, 285] width 12 height 12
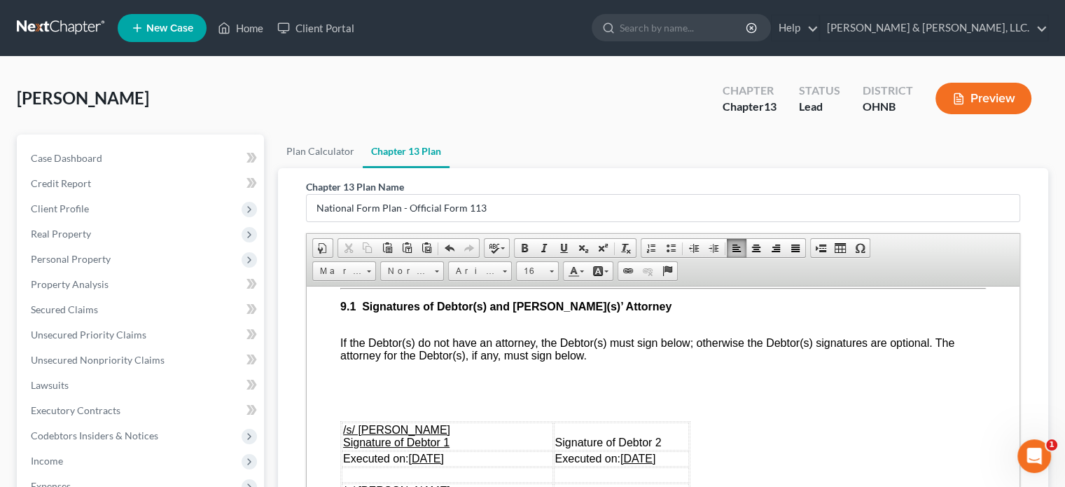
scroll to position [3921, 0]
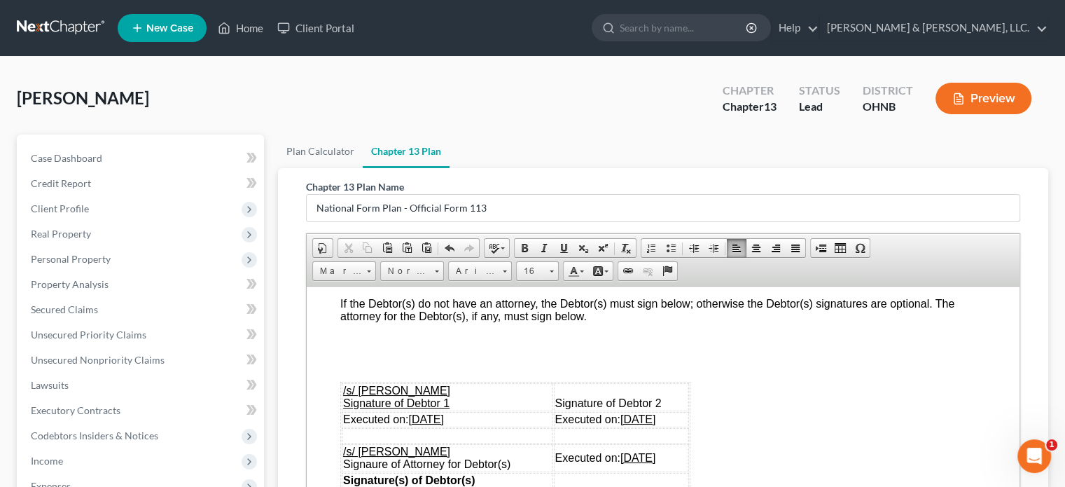
click at [433, 424] on u "[DATE]" at bounding box center [425, 418] width 35 height 12
drag, startPoint x: 610, startPoint y: 461, endPoint x: 664, endPoint y: 466, distance: 54.1
click at [664, 426] on td "Executed on: [DATE]" at bounding box center [622, 418] width 136 height 15
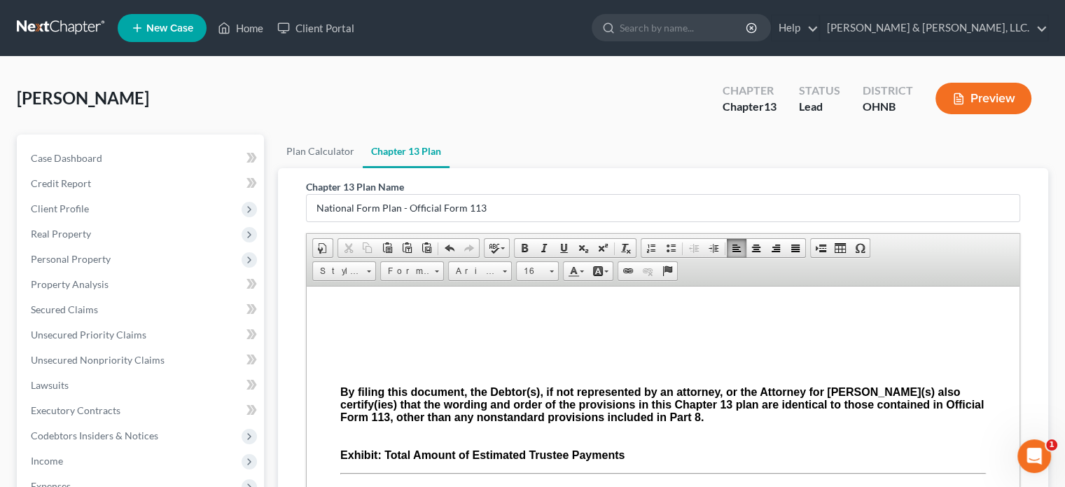
scroll to position [4061, 0]
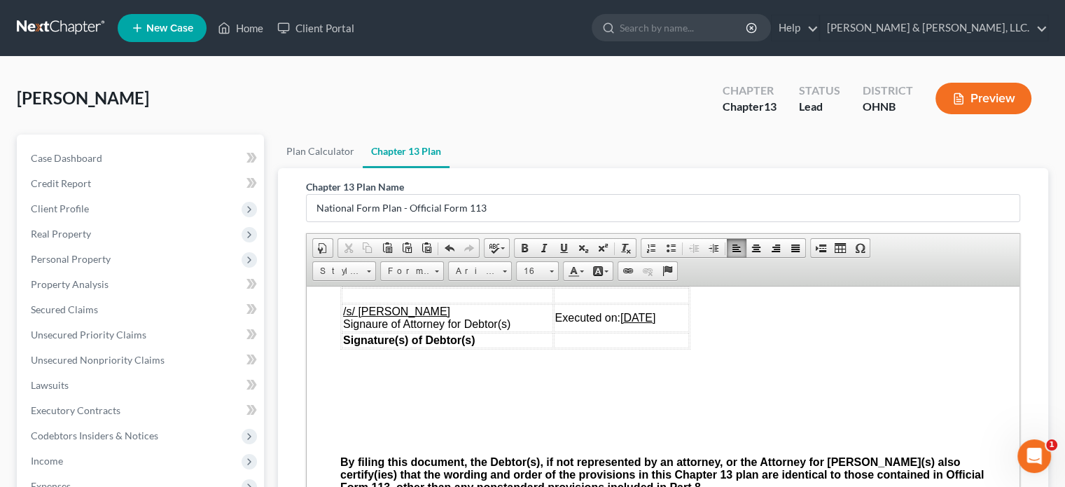
click at [634, 323] on u "[DATE]" at bounding box center [637, 317] width 35 height 12
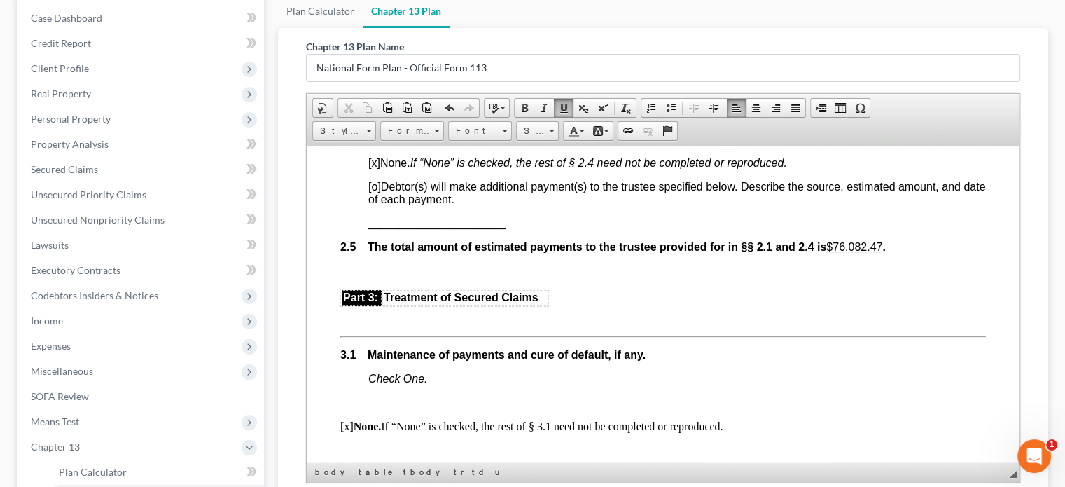
scroll to position [1216, 0]
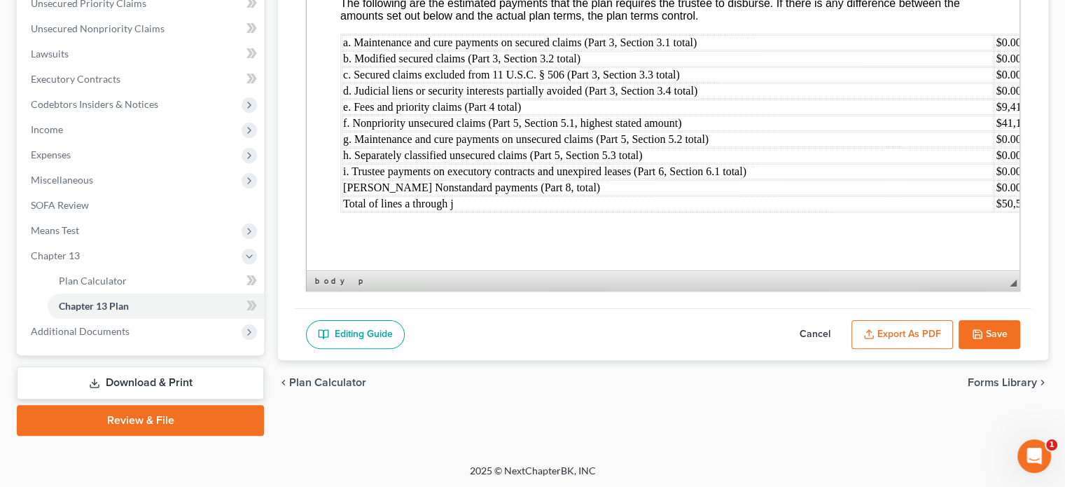
scroll to position [332, 0]
click at [979, 328] on icon "button" at bounding box center [977, 333] width 11 height 11
select select "0"
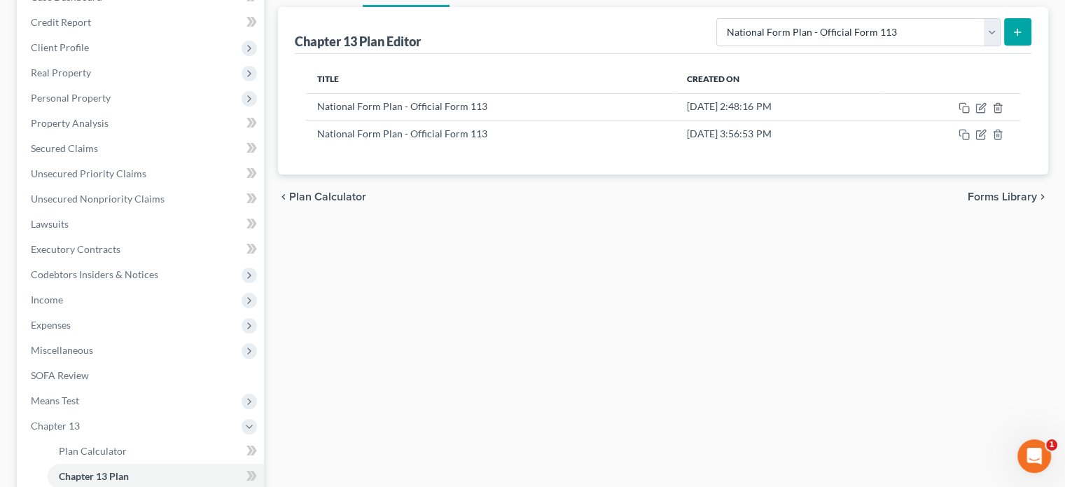
scroll to position [122, 0]
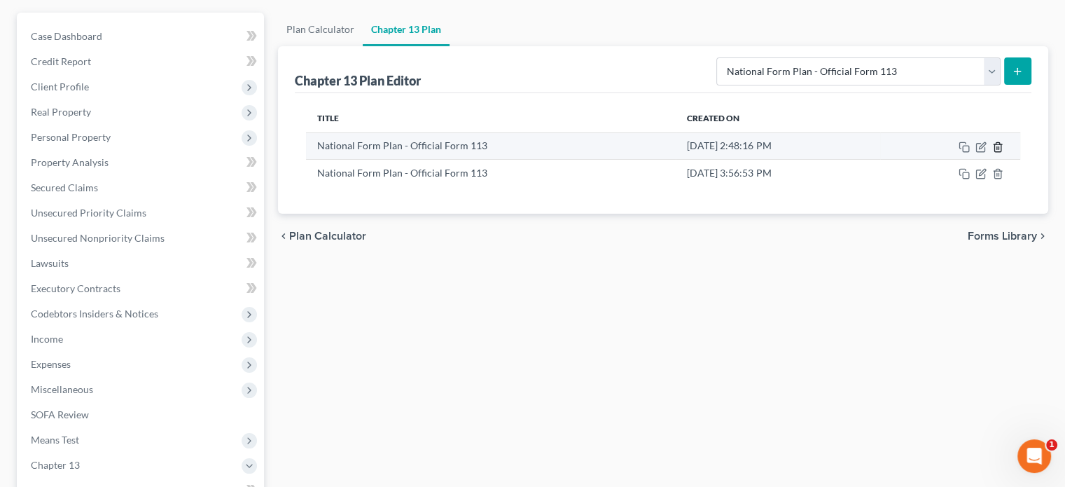
click at [999, 146] on line "button" at bounding box center [999, 147] width 0 height 3
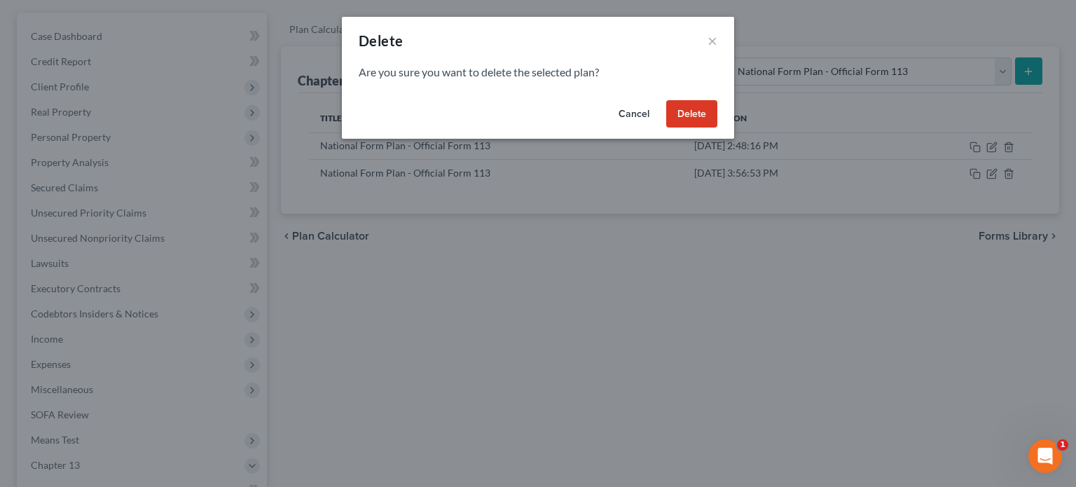
click at [704, 114] on button "Delete" at bounding box center [691, 114] width 51 height 28
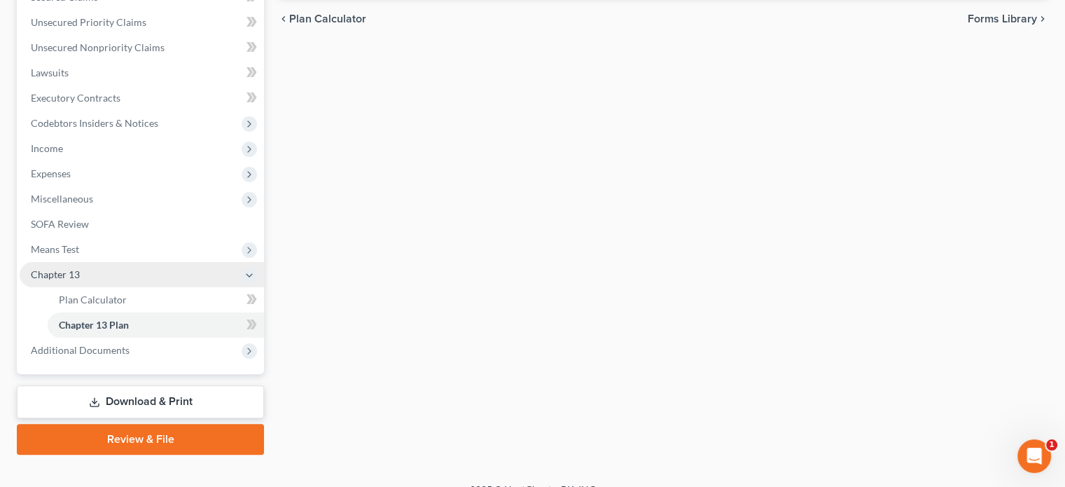
scroll to position [332, 0]
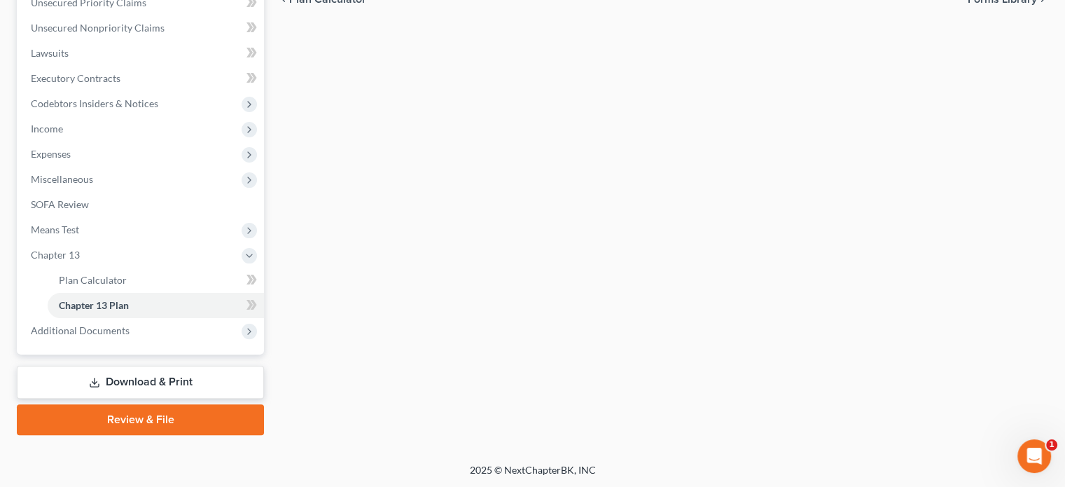
click at [180, 375] on link "Download & Print" at bounding box center [140, 382] width 247 height 33
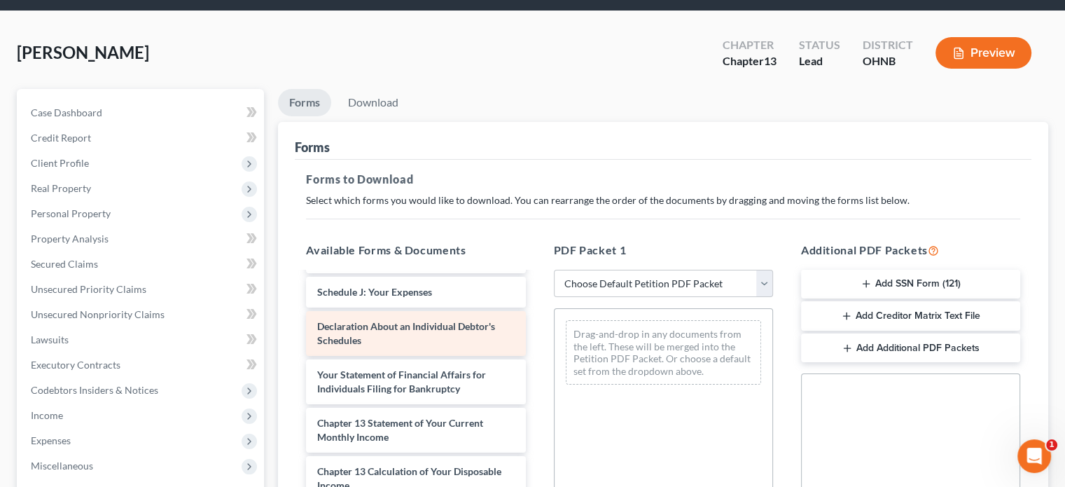
scroll to position [70, 0]
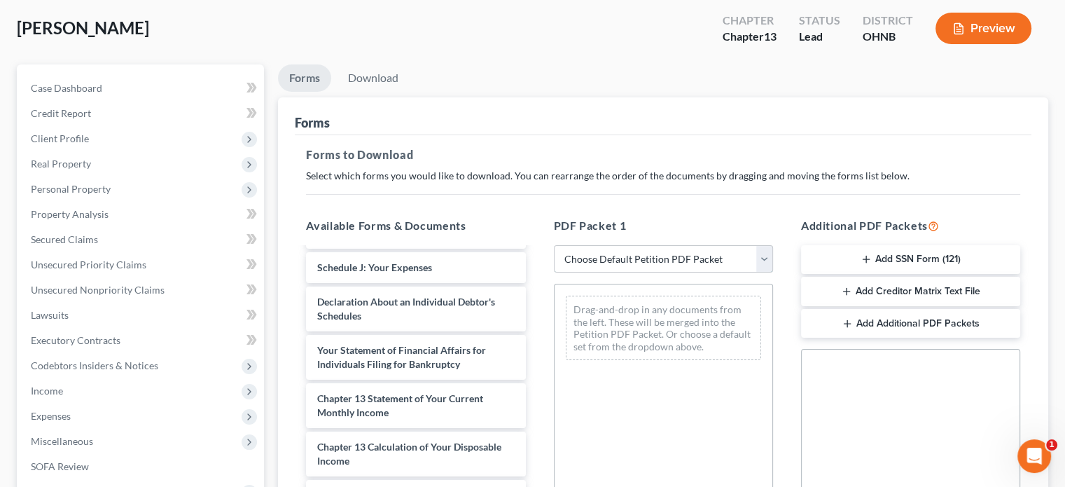
click at [762, 257] on select "Choose Default Petition PDF Packet Complete Bankruptcy Petition (all forms and …" at bounding box center [663, 259] width 219 height 28
select select "0"
click at [554, 245] on select "Choose Default Petition PDF Packet Complete Bankruptcy Petition (all forms and …" at bounding box center [663, 259] width 219 height 28
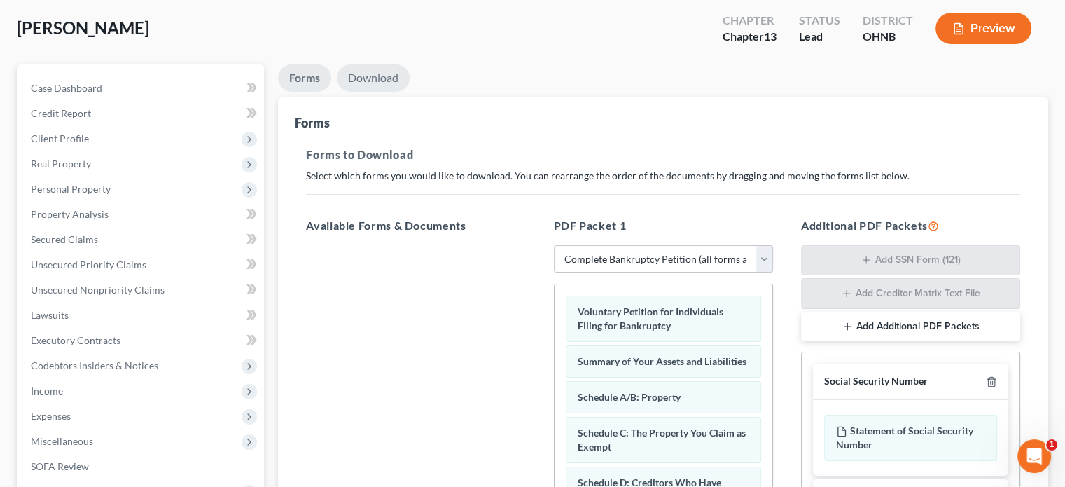
click at [373, 72] on link "Download" at bounding box center [373, 77] width 73 height 27
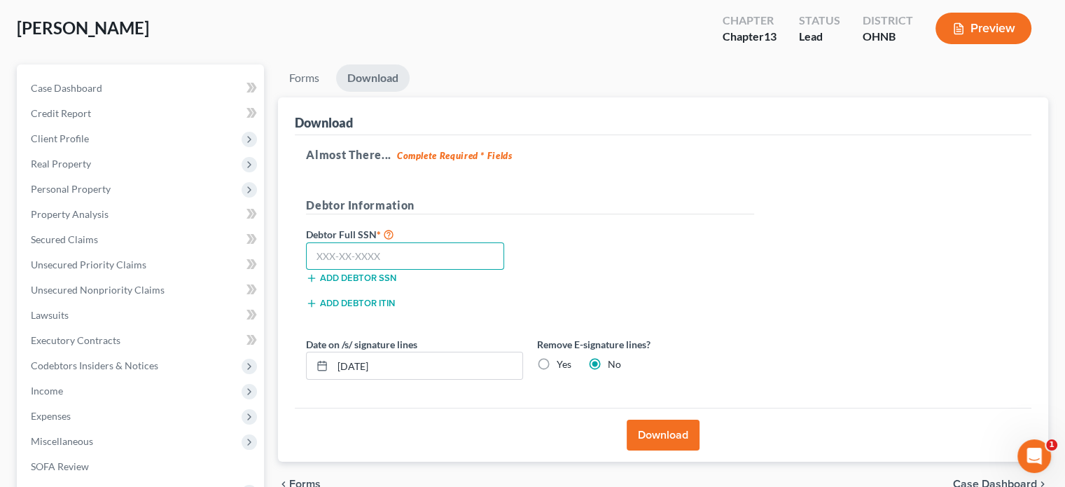
click at [398, 260] on input "text" at bounding box center [405, 256] width 198 height 28
type input "268-84-8569"
click at [360, 365] on input "[DATE]" at bounding box center [428, 365] width 190 height 27
type input "[DATE]"
click at [667, 426] on button "Download" at bounding box center [663, 434] width 73 height 31
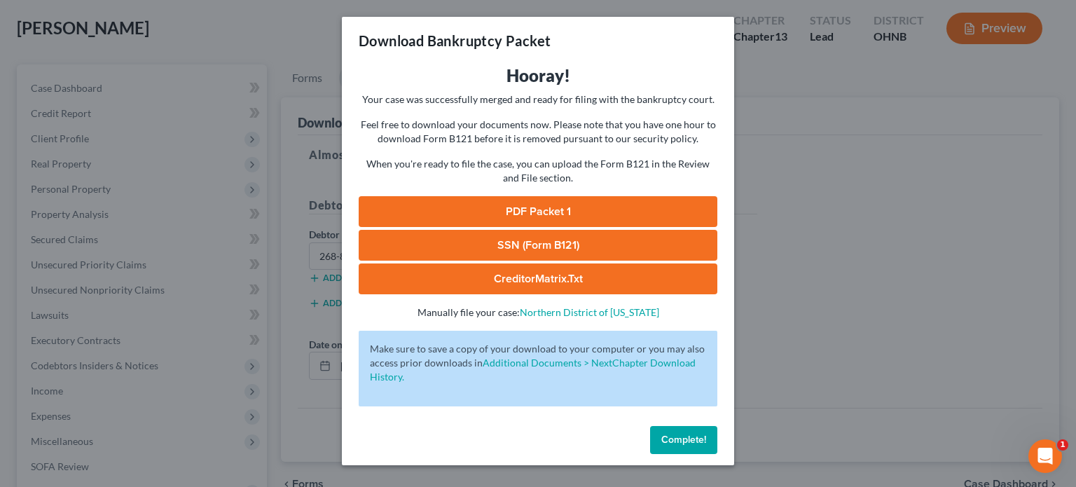
click at [531, 201] on link "PDF Packet 1" at bounding box center [538, 211] width 359 height 31
click at [669, 440] on span "Complete!" at bounding box center [683, 439] width 45 height 12
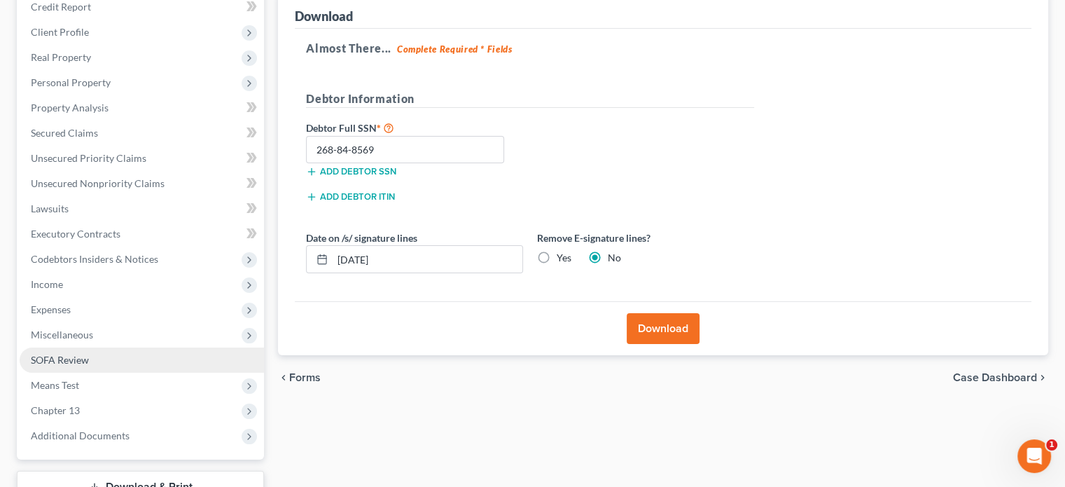
scroll to position [210, 0]
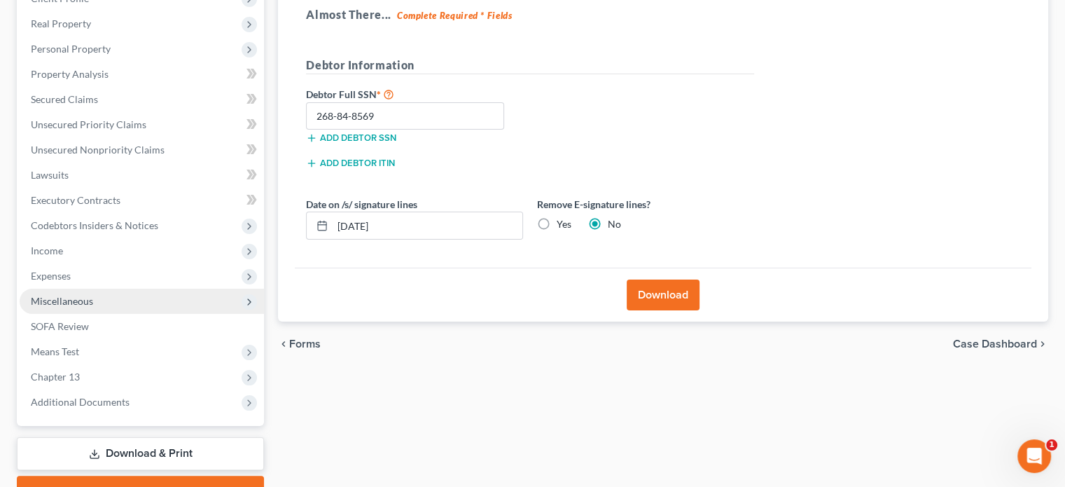
click at [68, 299] on span "Miscellaneous" at bounding box center [62, 301] width 62 height 12
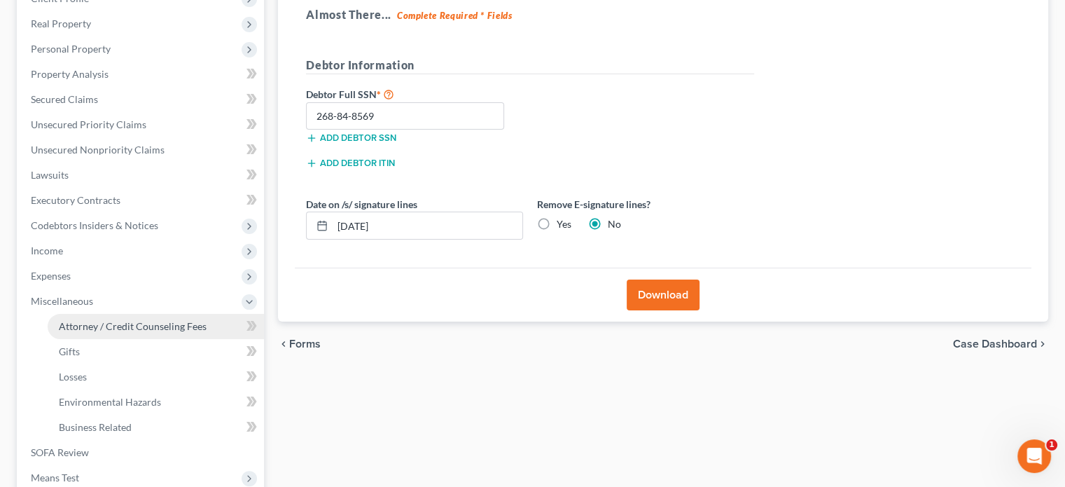
click at [128, 330] on span "Attorney / Credit Counseling Fees" at bounding box center [133, 326] width 148 height 12
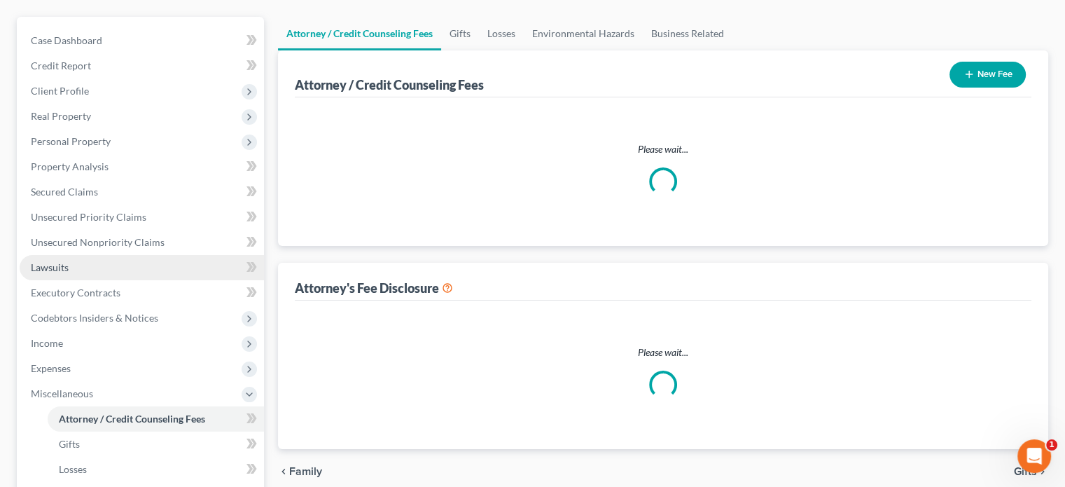
select select "0"
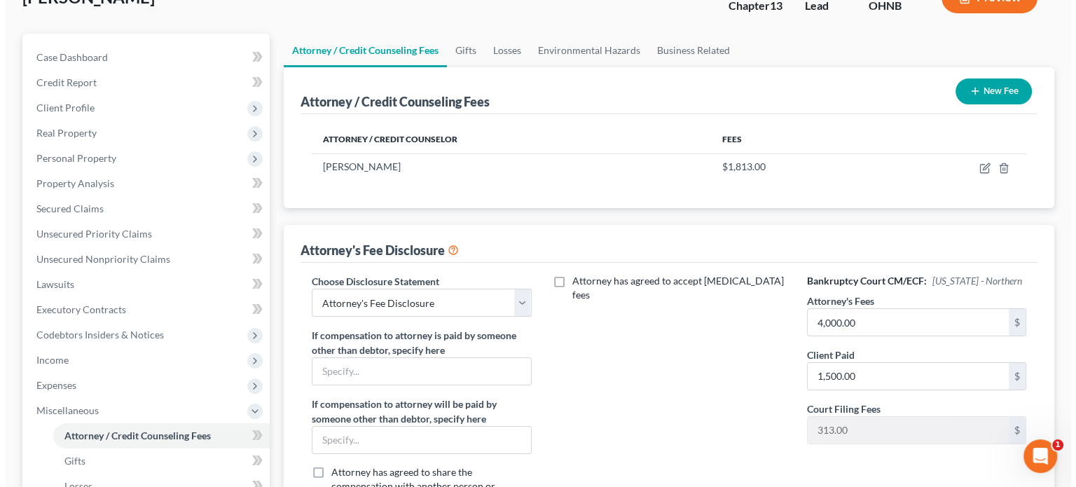
scroll to position [70, 0]
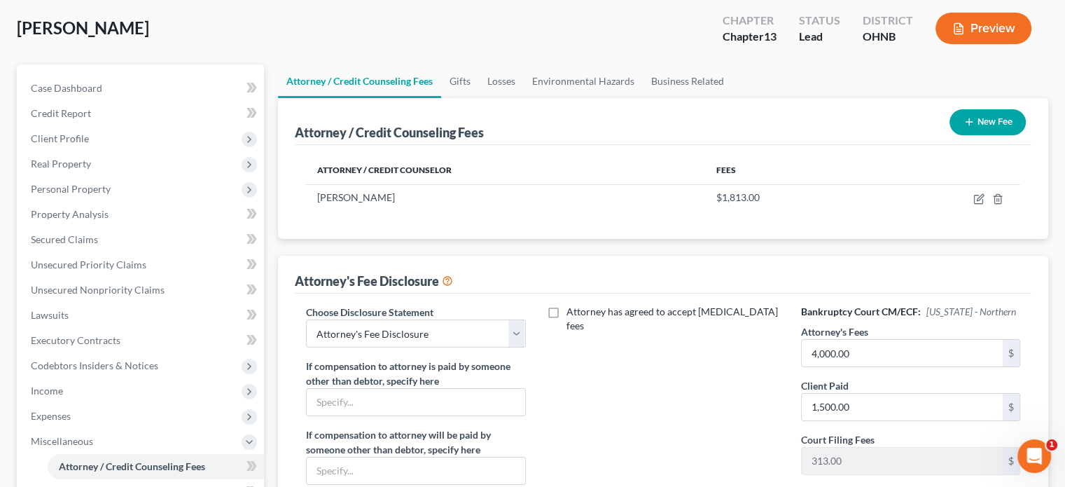
click at [980, 27] on button "Preview" at bounding box center [984, 29] width 96 height 32
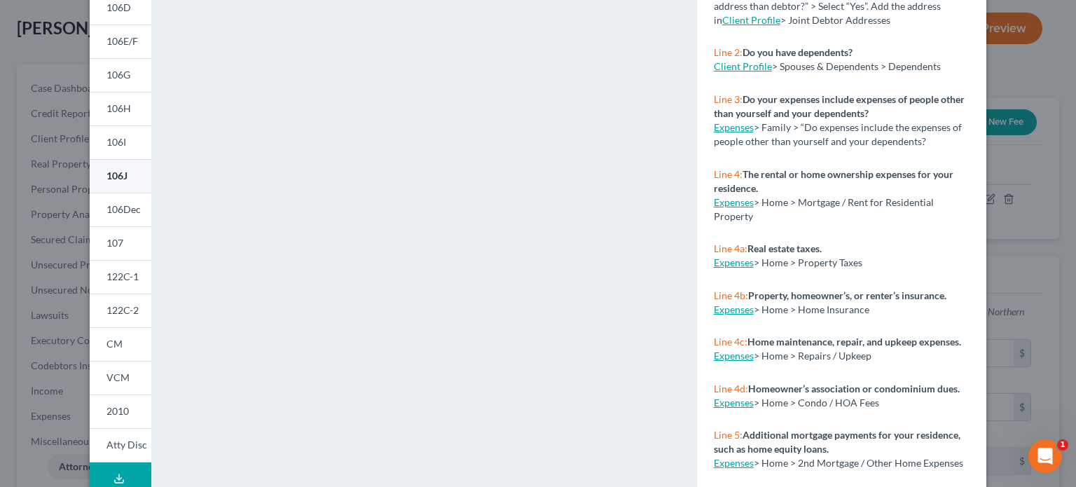
scroll to position [280, 0]
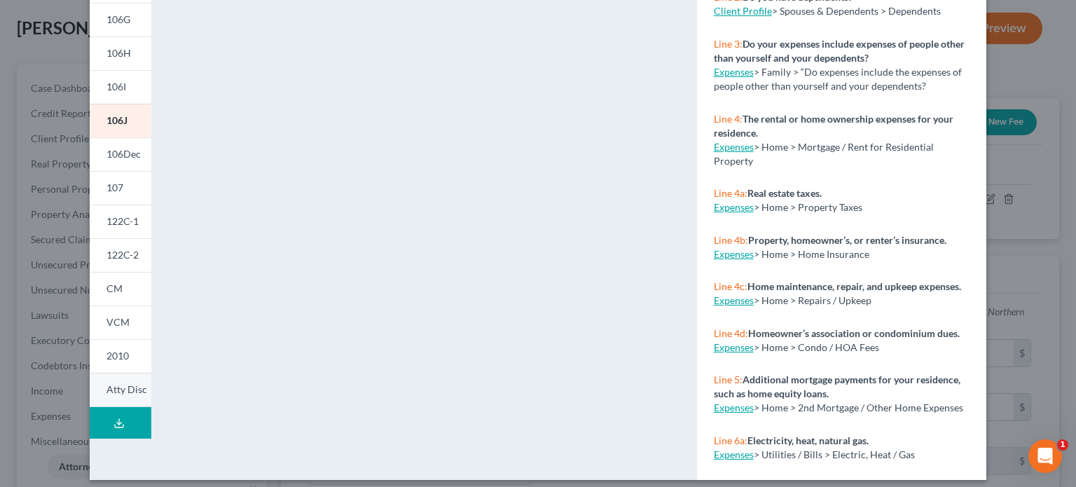
click at [114, 390] on span "Atty Disc" at bounding box center [126, 389] width 41 height 12
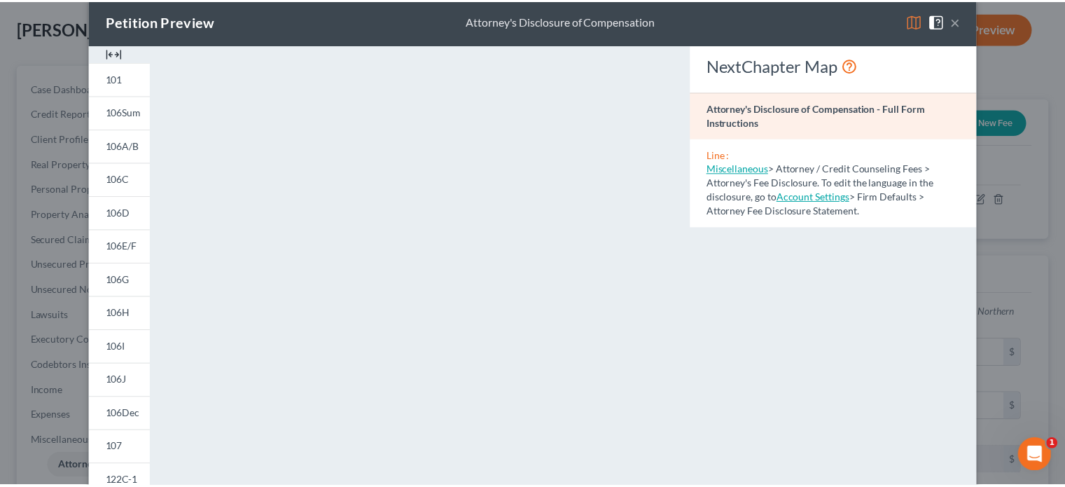
scroll to position [0, 0]
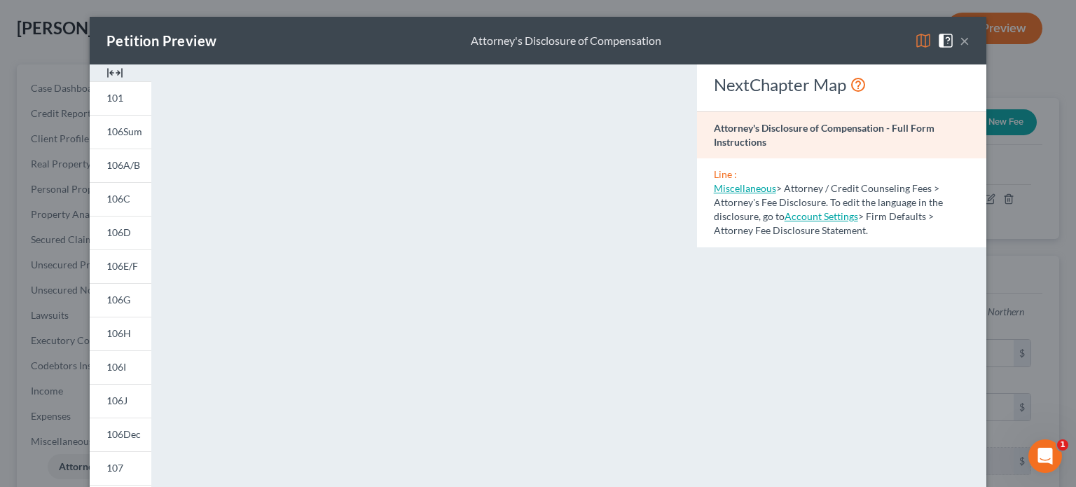
click at [959, 39] on button "×" at bounding box center [964, 40] width 10 height 17
